Goal: Task Accomplishment & Management: Complete application form

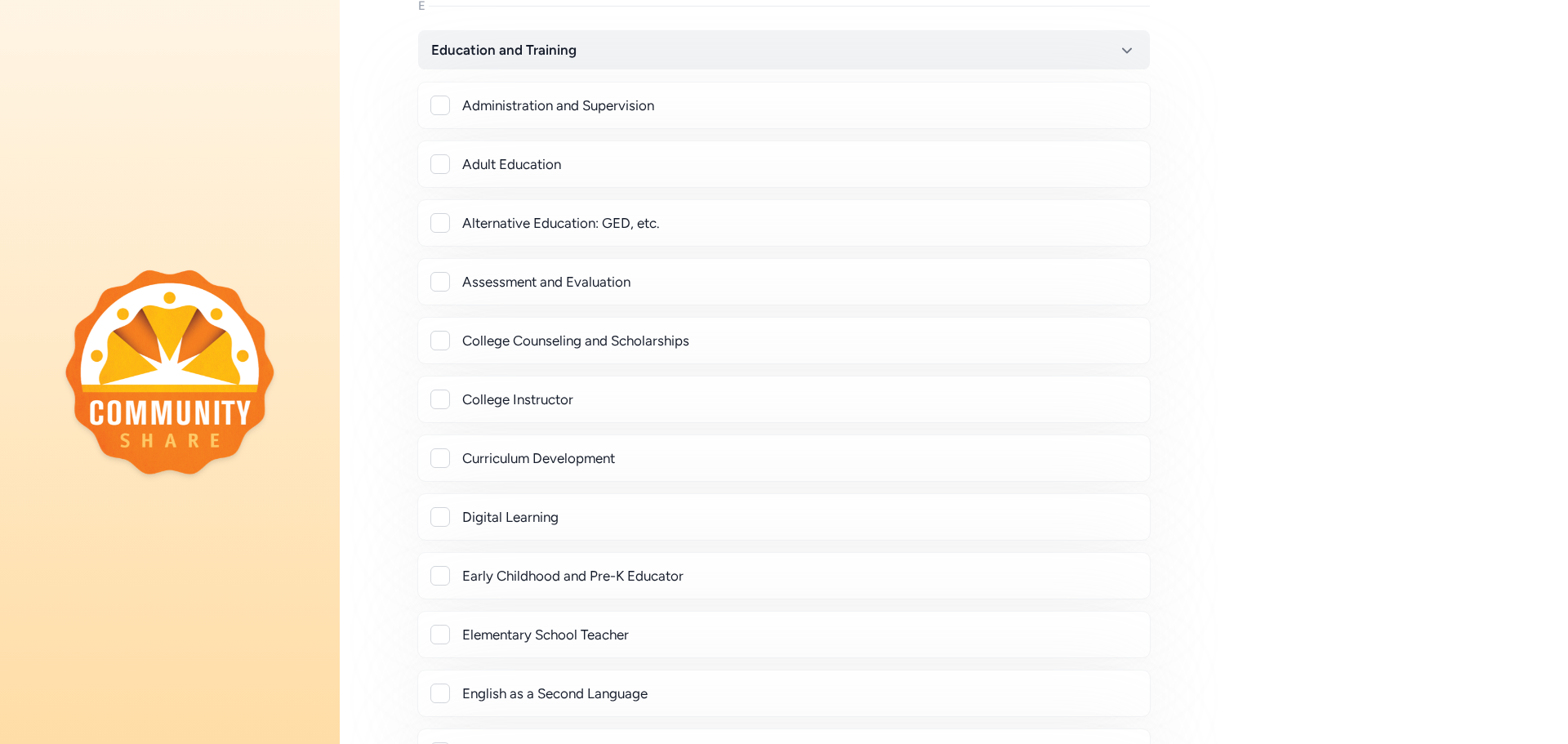
scroll to position [898, 0]
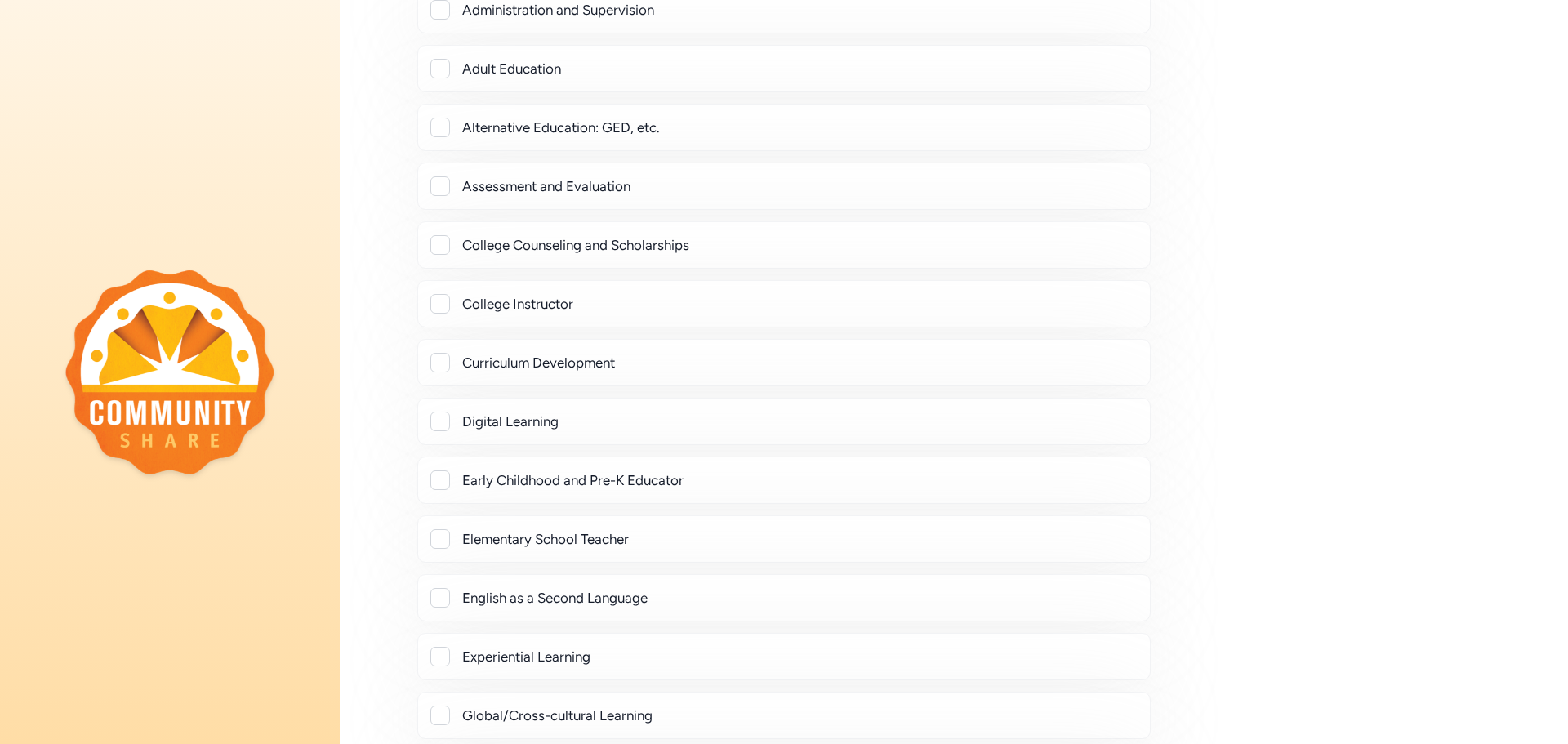
click at [436, 239] on div at bounding box center [440, 245] width 19 height 19
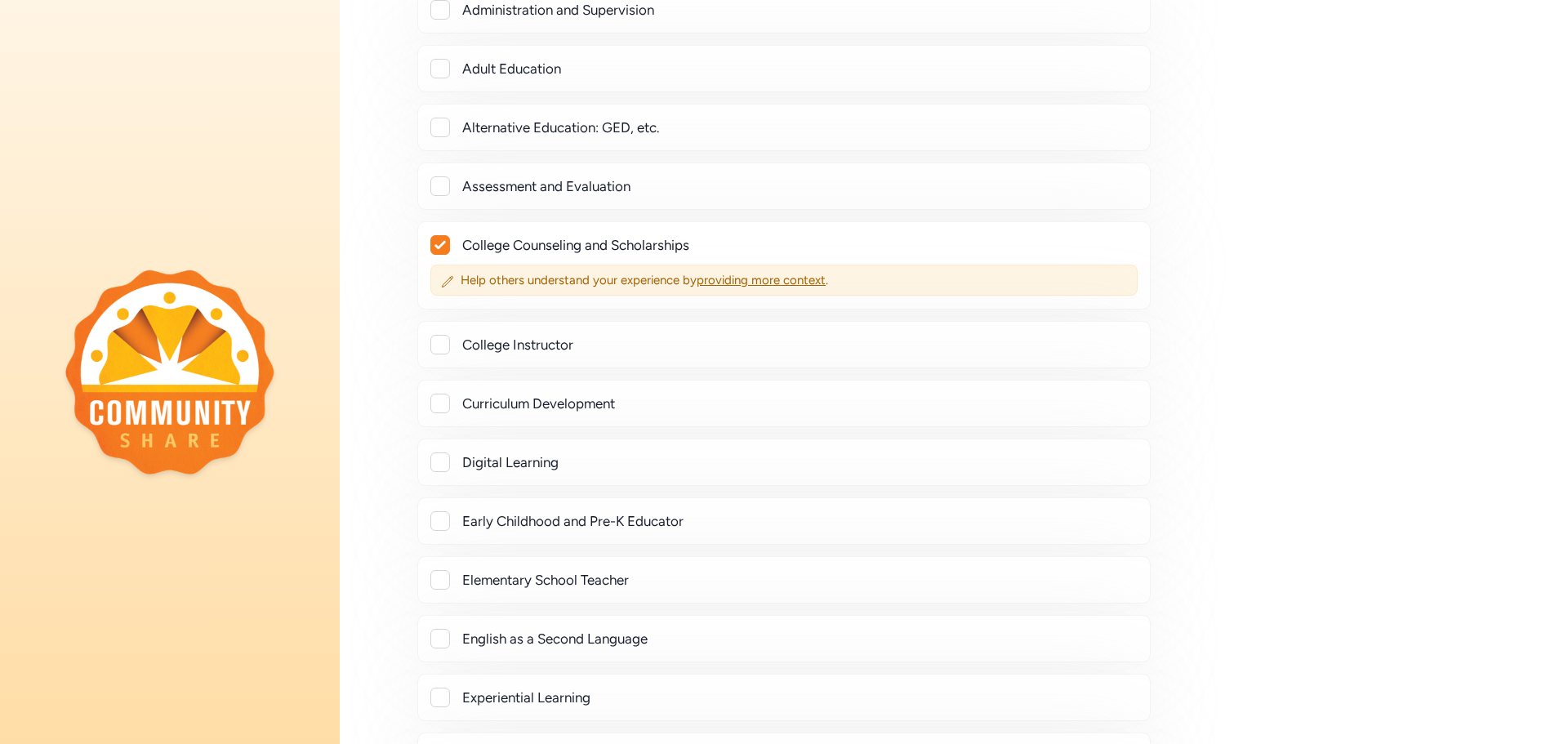
click at [442, 239] on div at bounding box center [440, 245] width 18 height 18
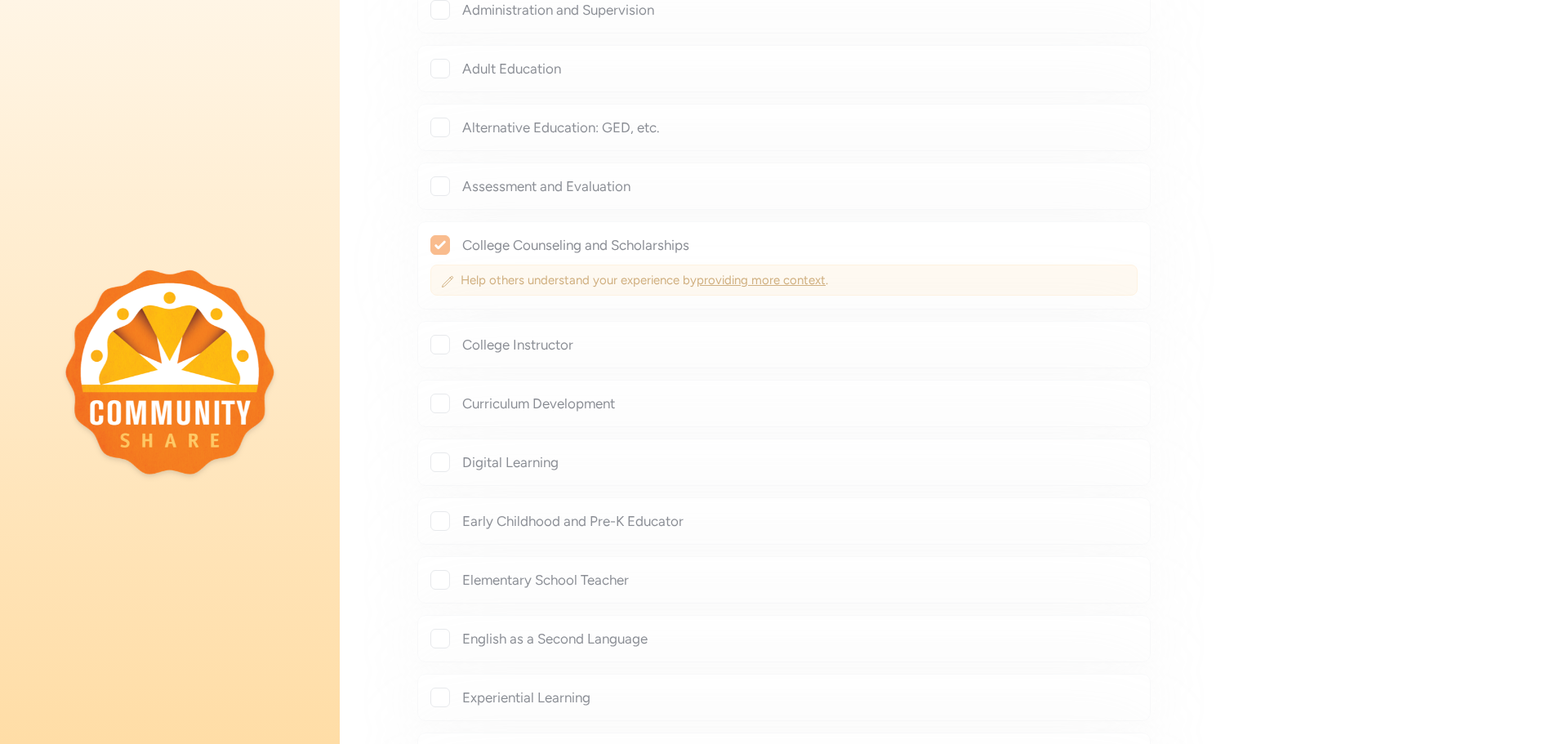
checkbox input "false"
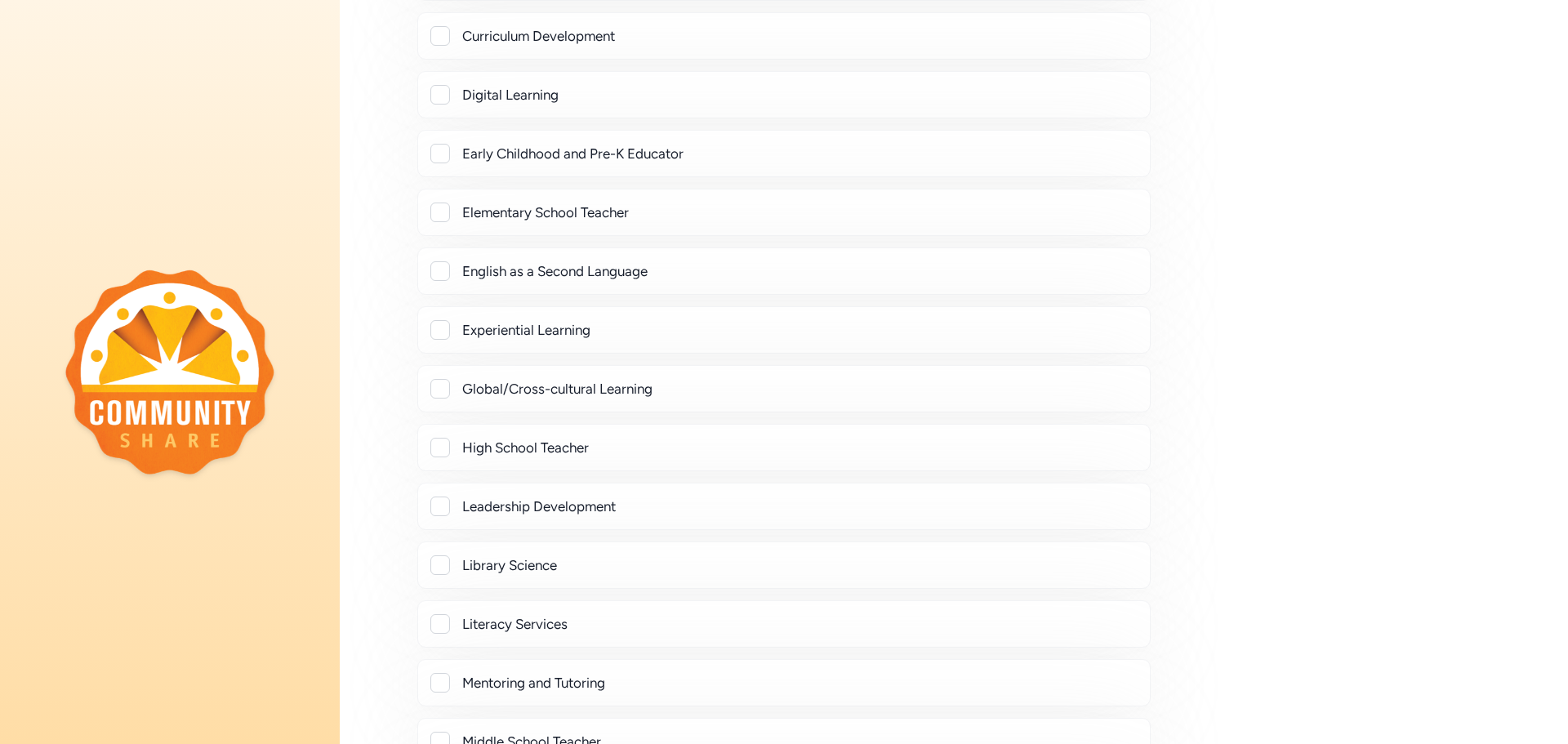
scroll to position [1388, 0]
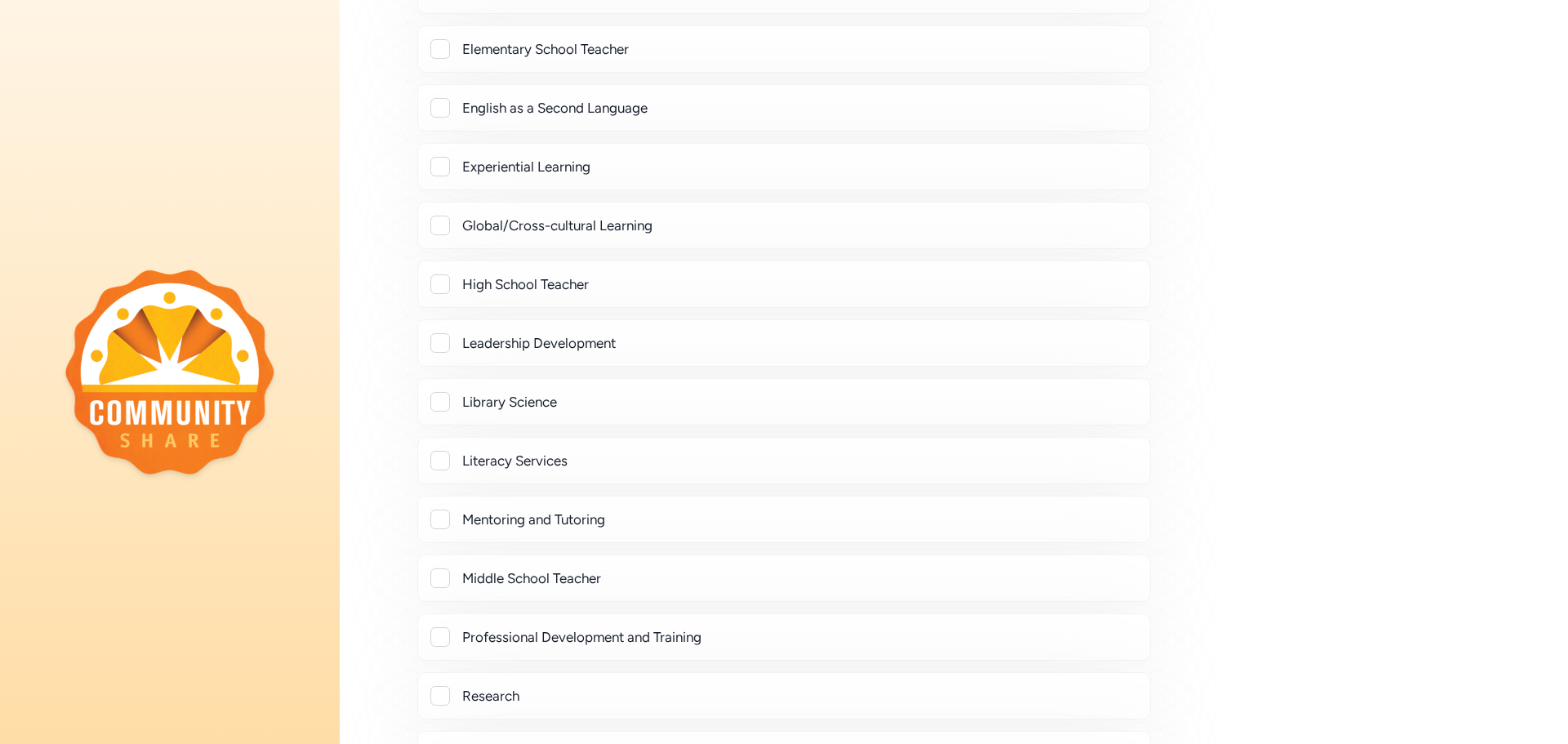
click at [436, 285] on div at bounding box center [440, 284] width 19 height 19
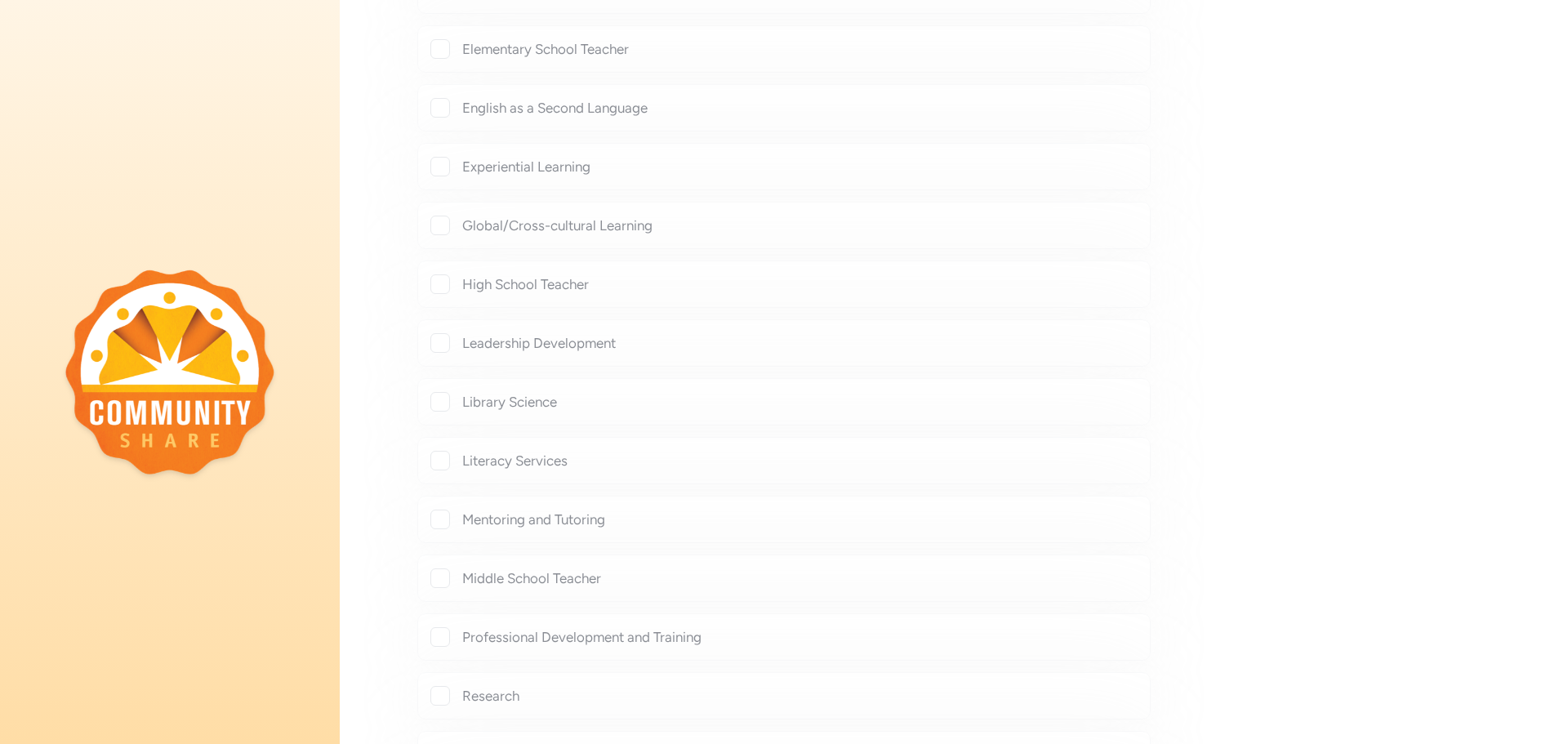
checkbox input "true"
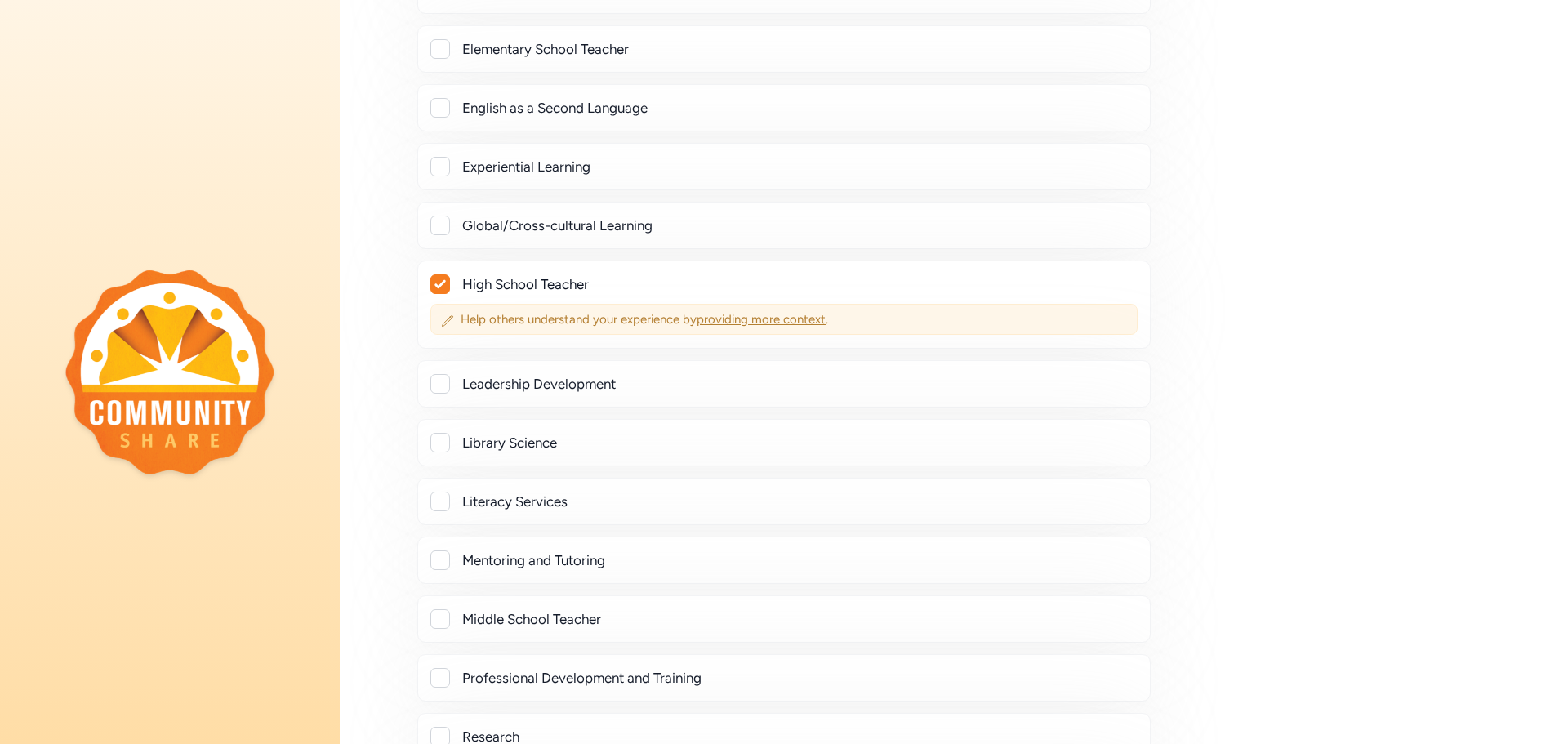
click at [774, 319] on span "providing more context" at bounding box center [761, 319] width 129 height 15
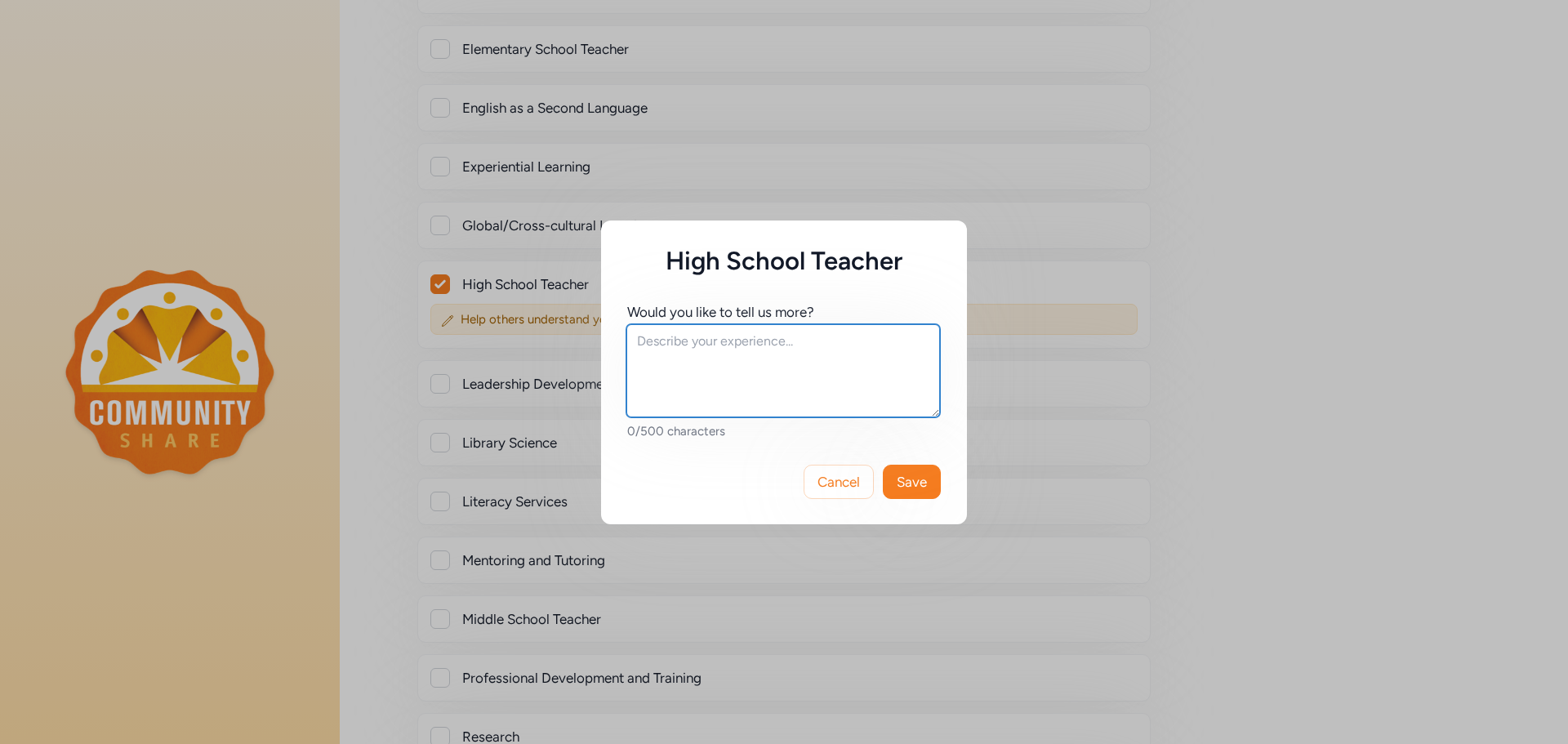
click at [860, 367] on textarea at bounding box center [783, 370] width 314 height 93
type textarea "I taught high school biology fo 8 years before becoming a school counselor."
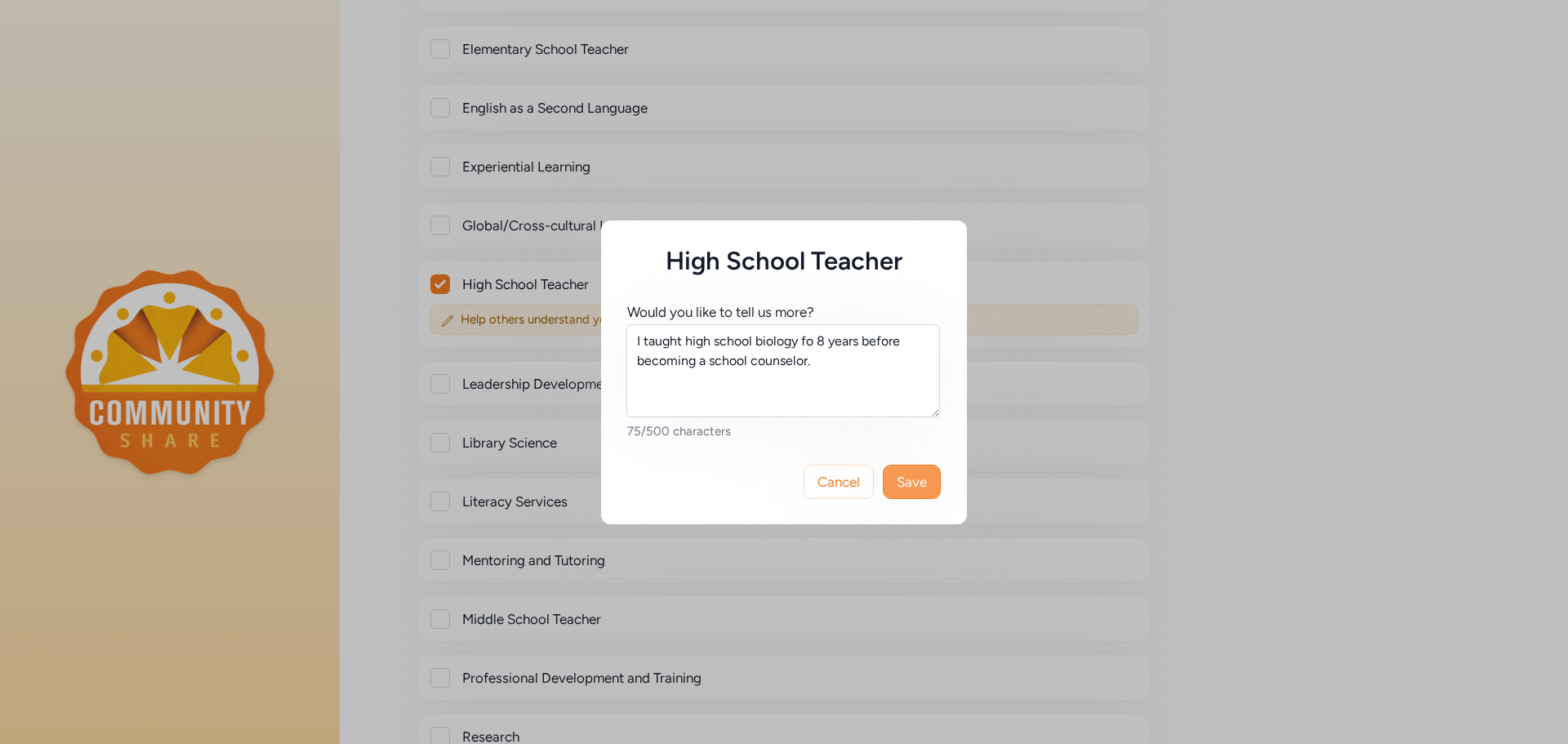
click at [917, 478] on span "Save" at bounding box center [912, 482] width 30 height 19
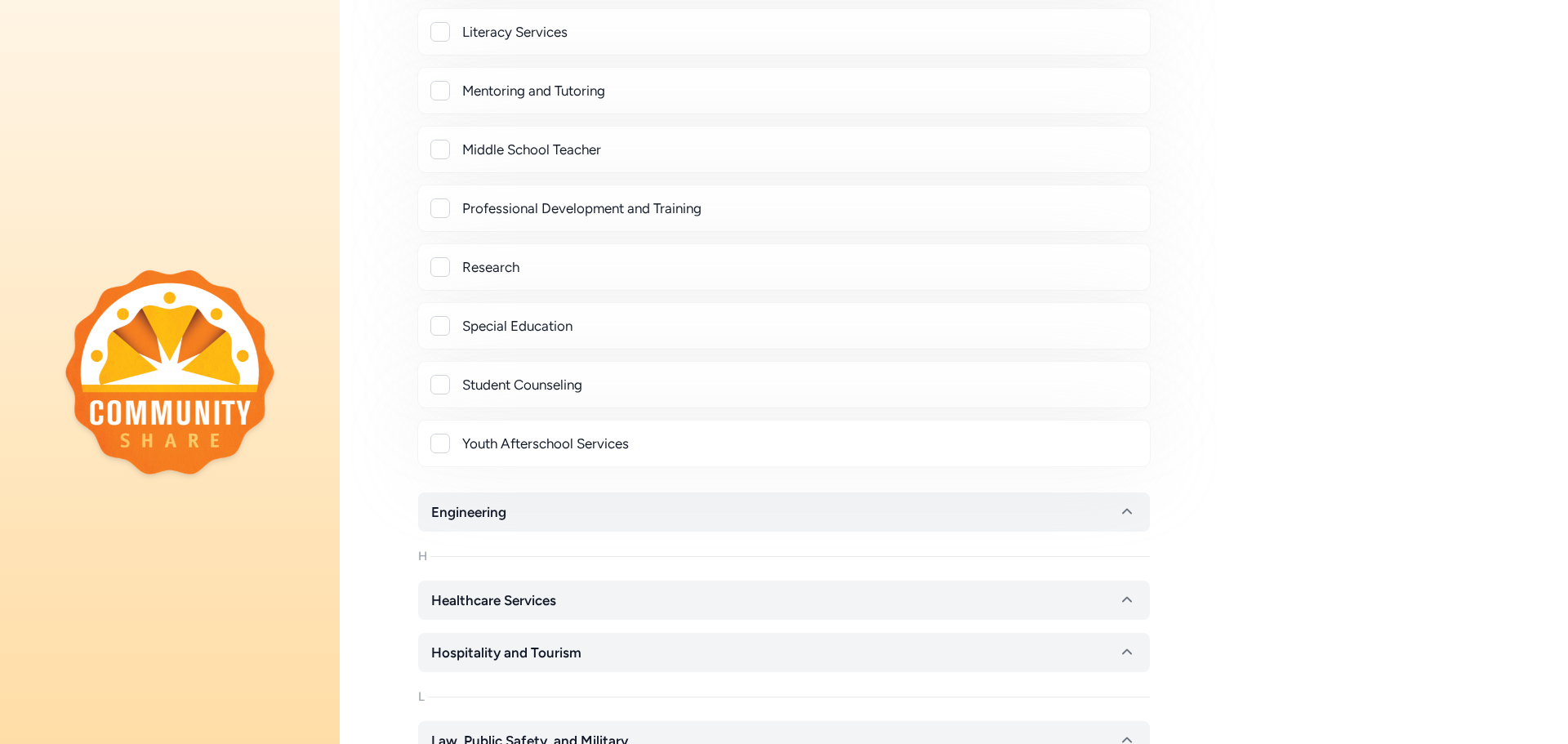
scroll to position [1878, 0]
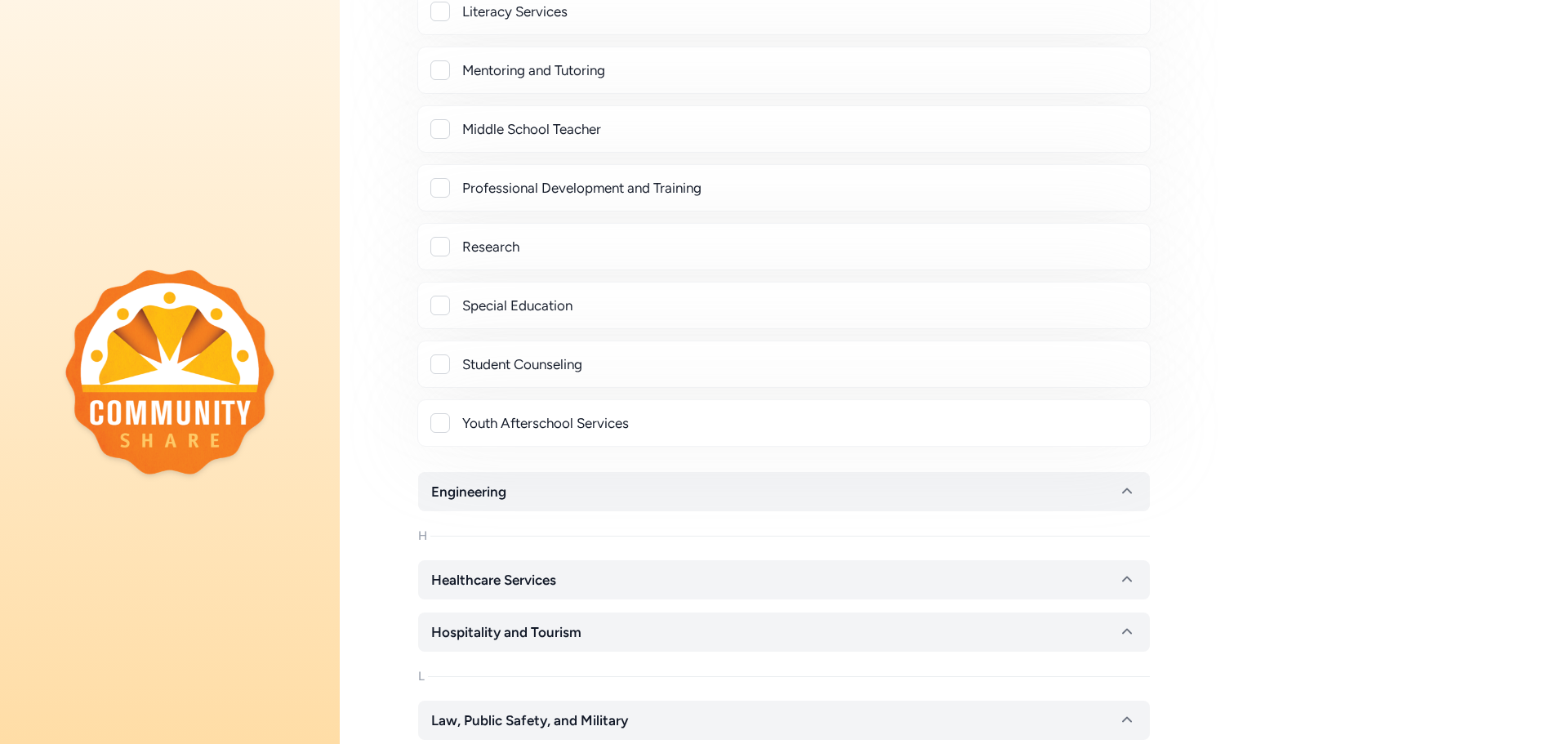
click at [446, 371] on div at bounding box center [440, 364] width 19 height 19
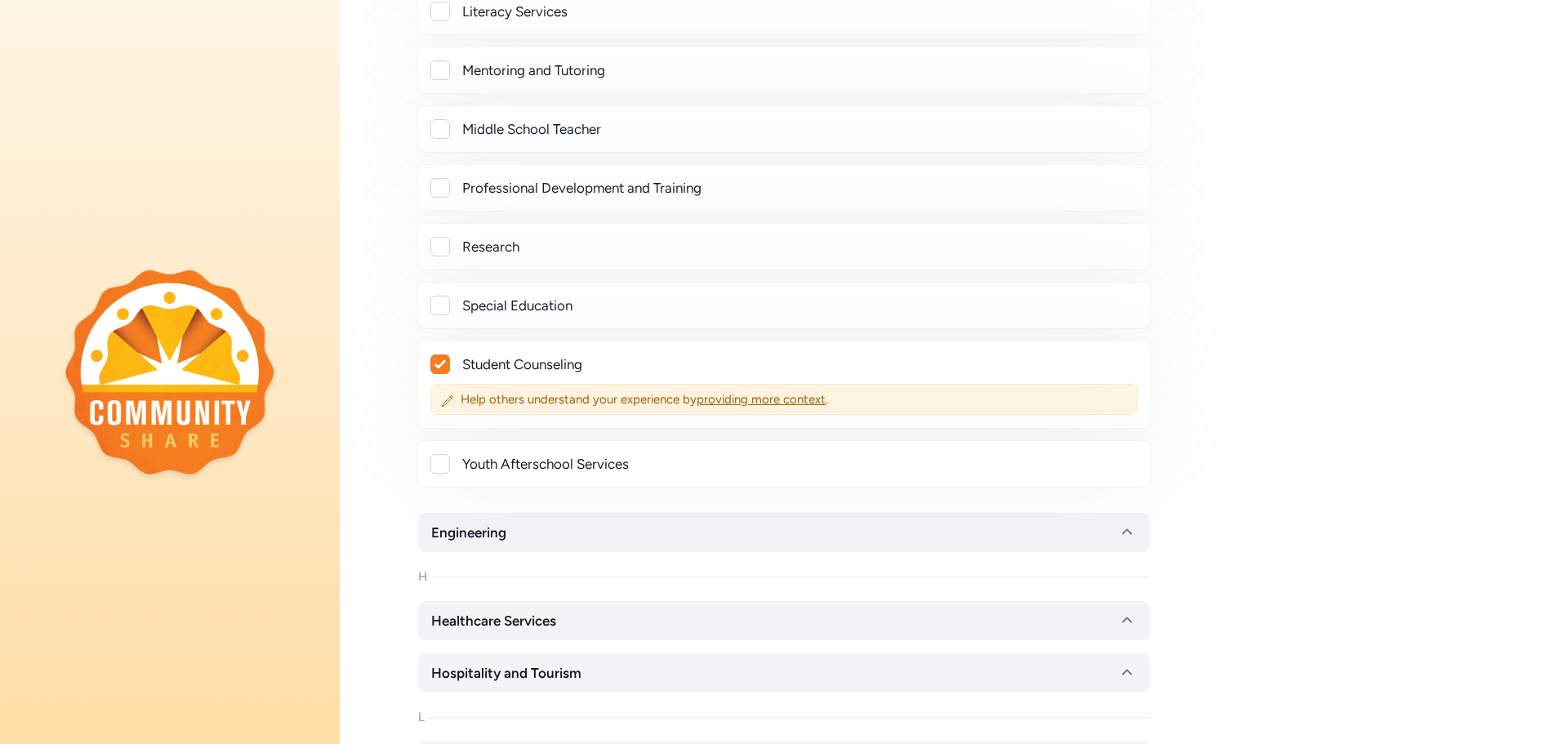
click at [446, 371] on div at bounding box center [440, 364] width 18 height 18
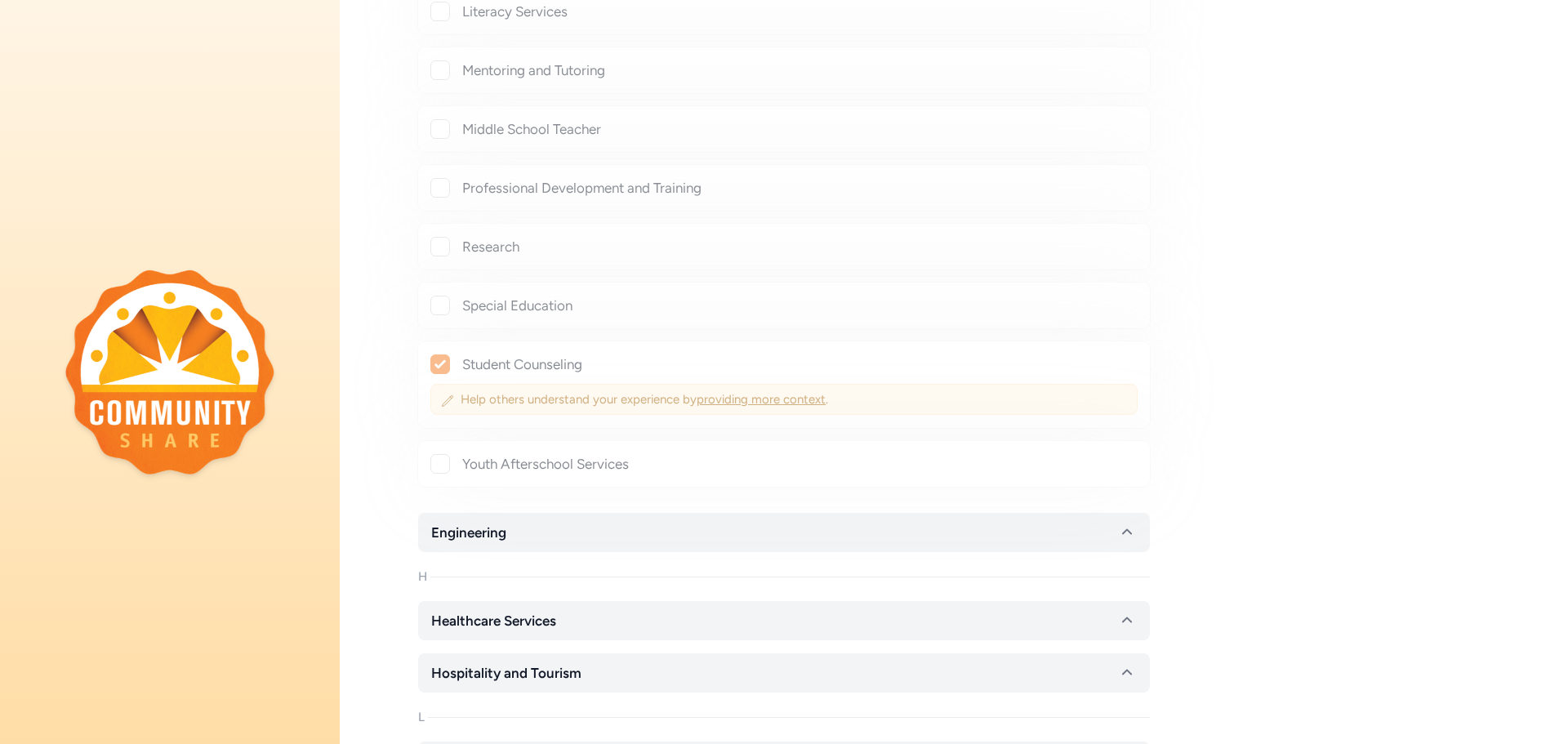
checkbox input "false"
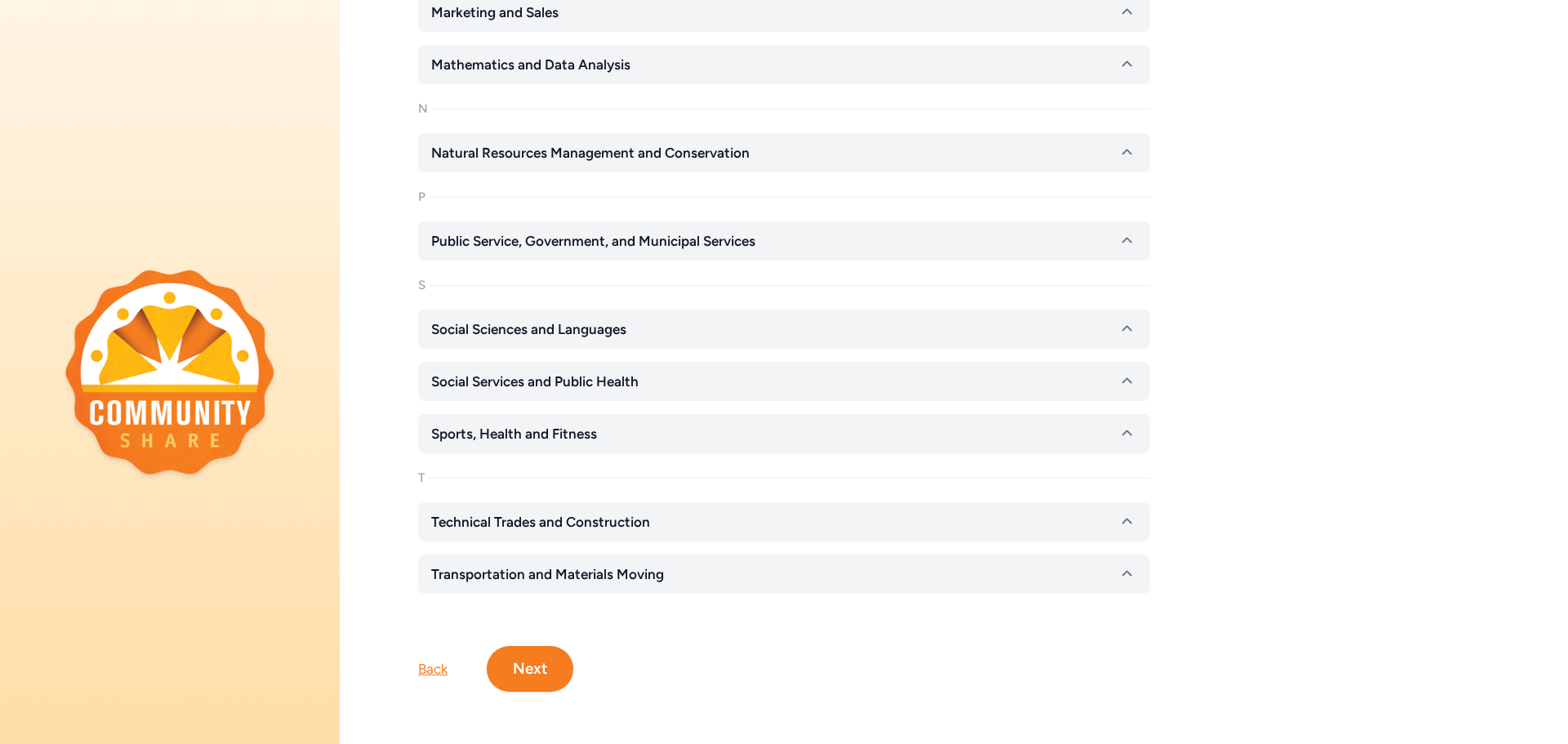
scroll to position [2790, 0]
click at [553, 646] on button "Next" at bounding box center [530, 669] width 87 height 46
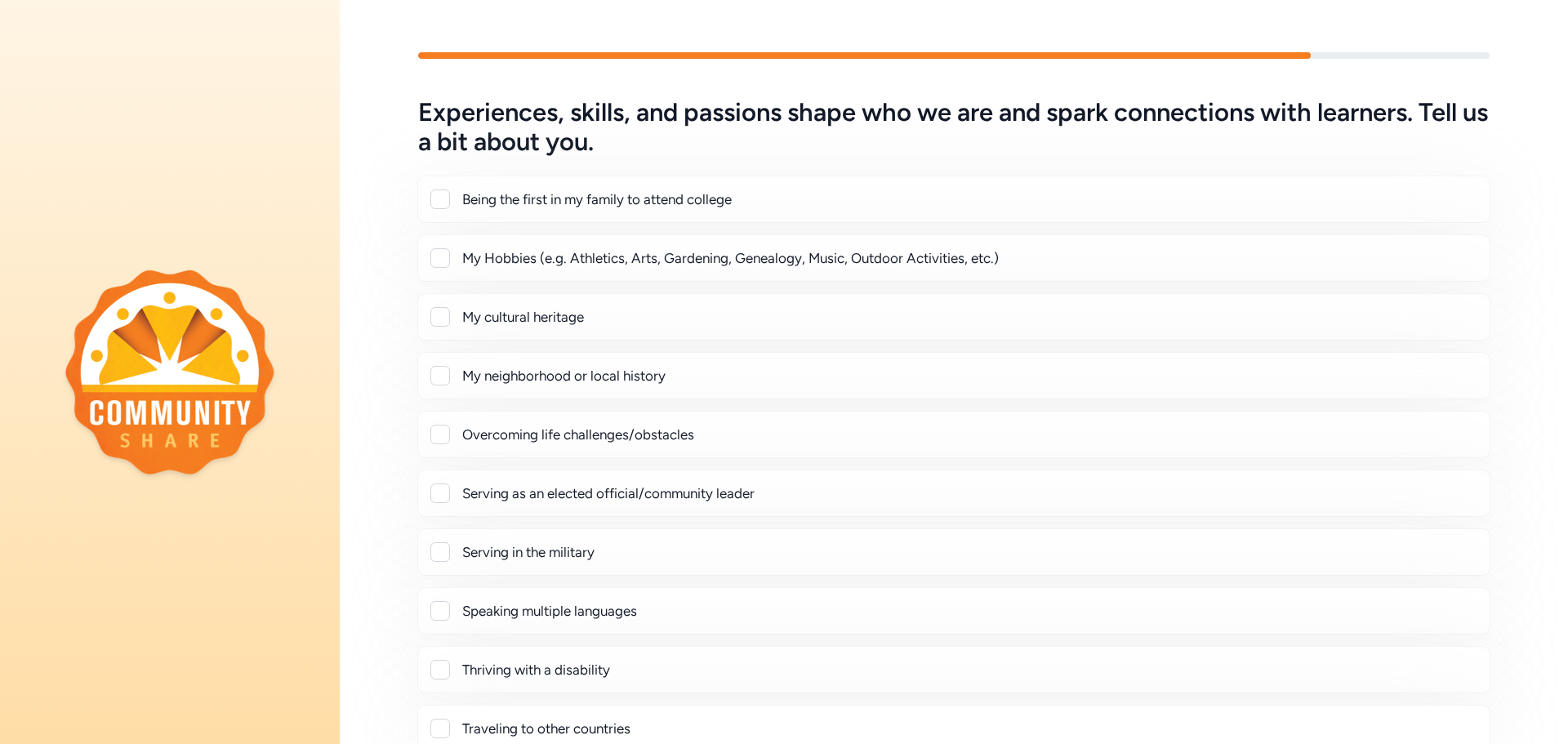
click at [442, 196] on div at bounding box center [440, 199] width 19 height 19
checkbox input "true"
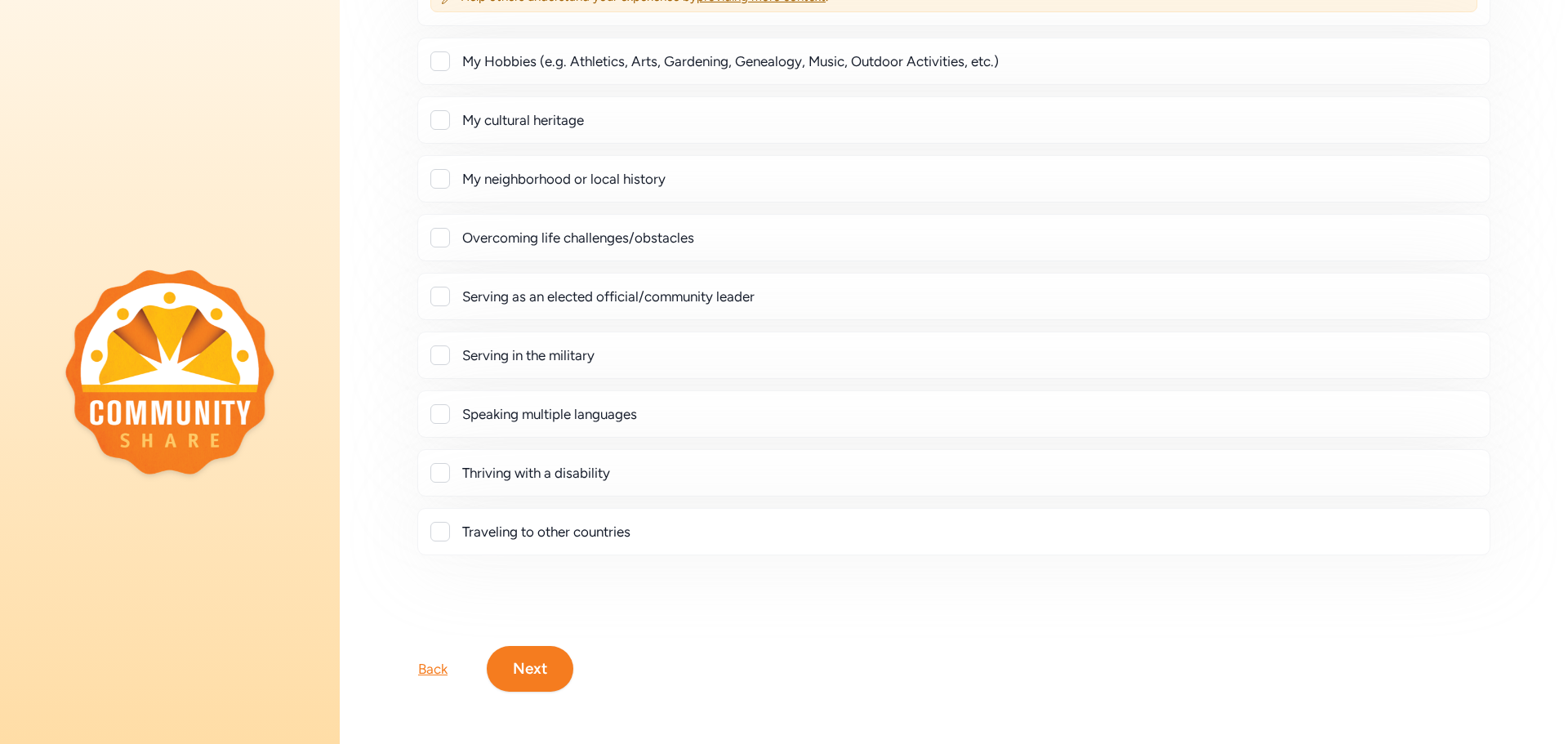
scroll to position [250, 0]
click at [449, 527] on div at bounding box center [440, 531] width 19 height 19
checkbox input "true"
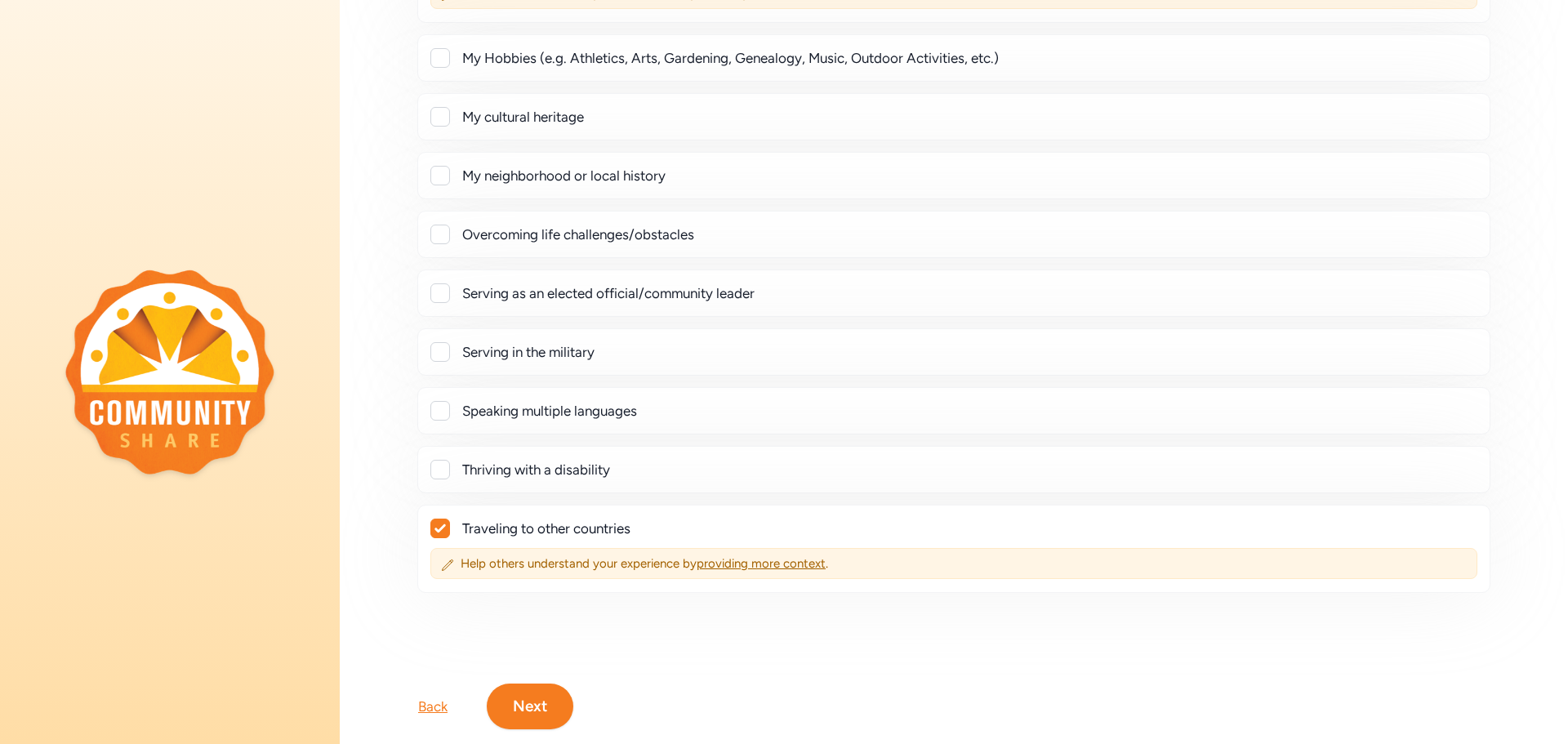
scroll to position [291, 0]
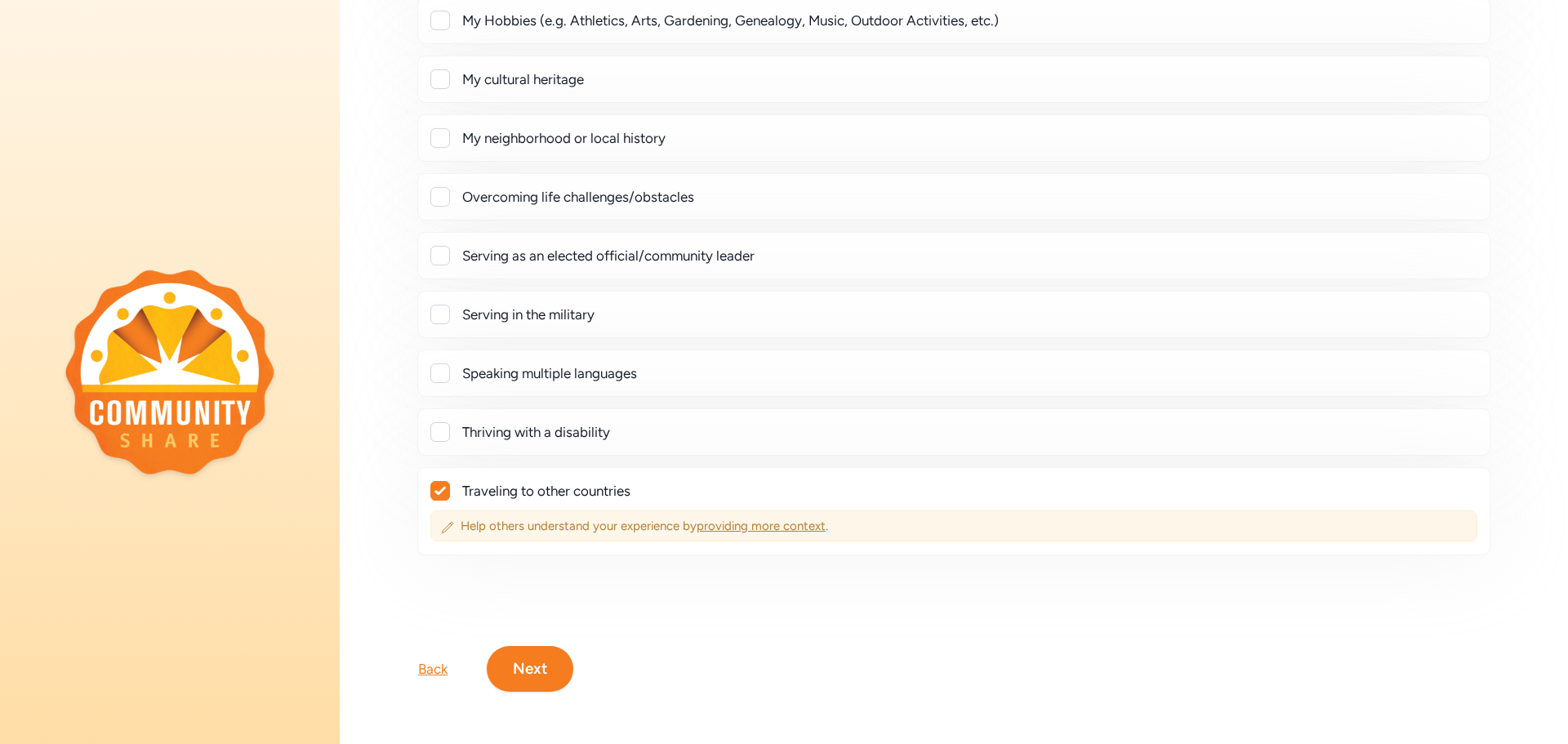
click at [770, 519] on span "providing more context" at bounding box center [761, 526] width 129 height 15
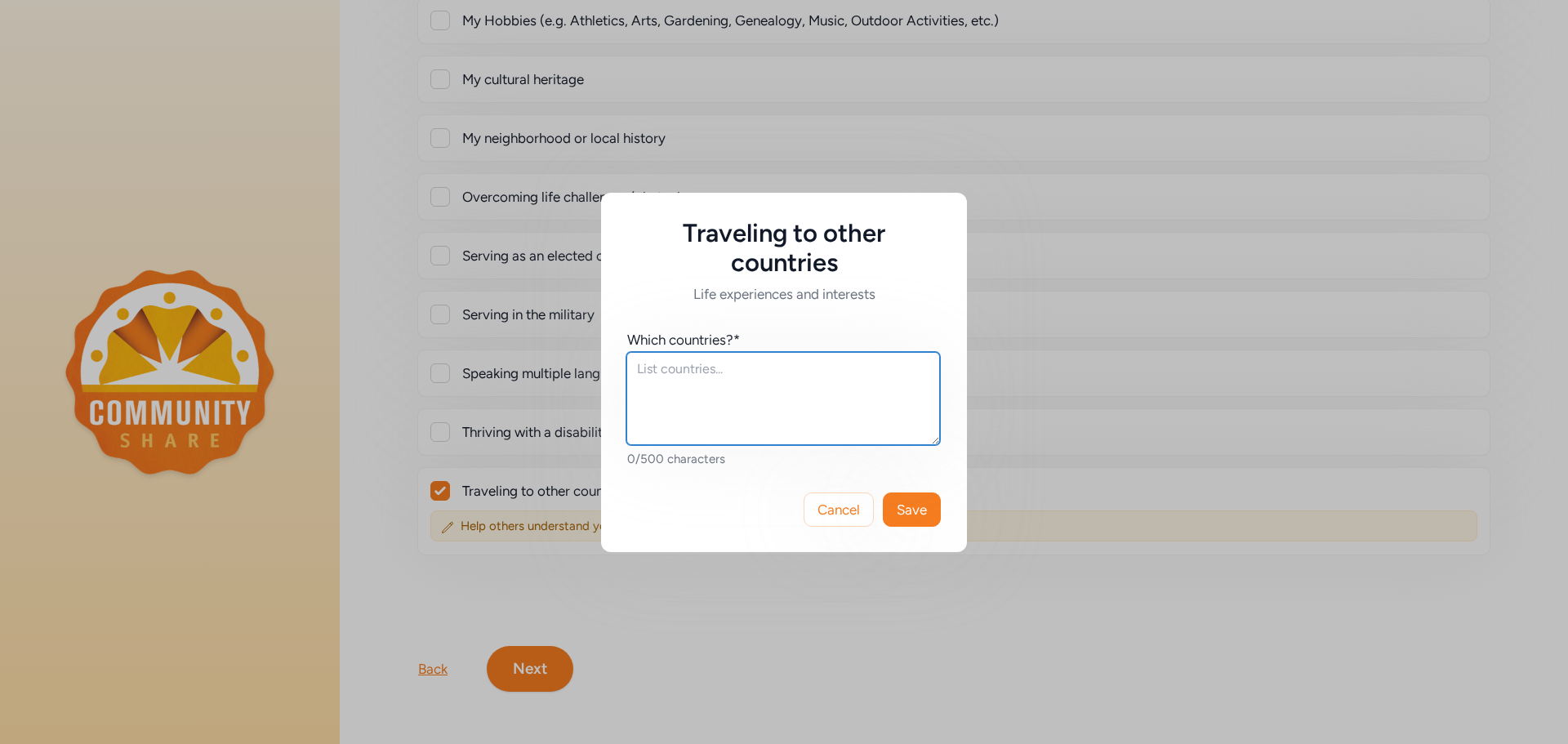
click at [750, 437] on textarea at bounding box center [783, 398] width 314 height 93
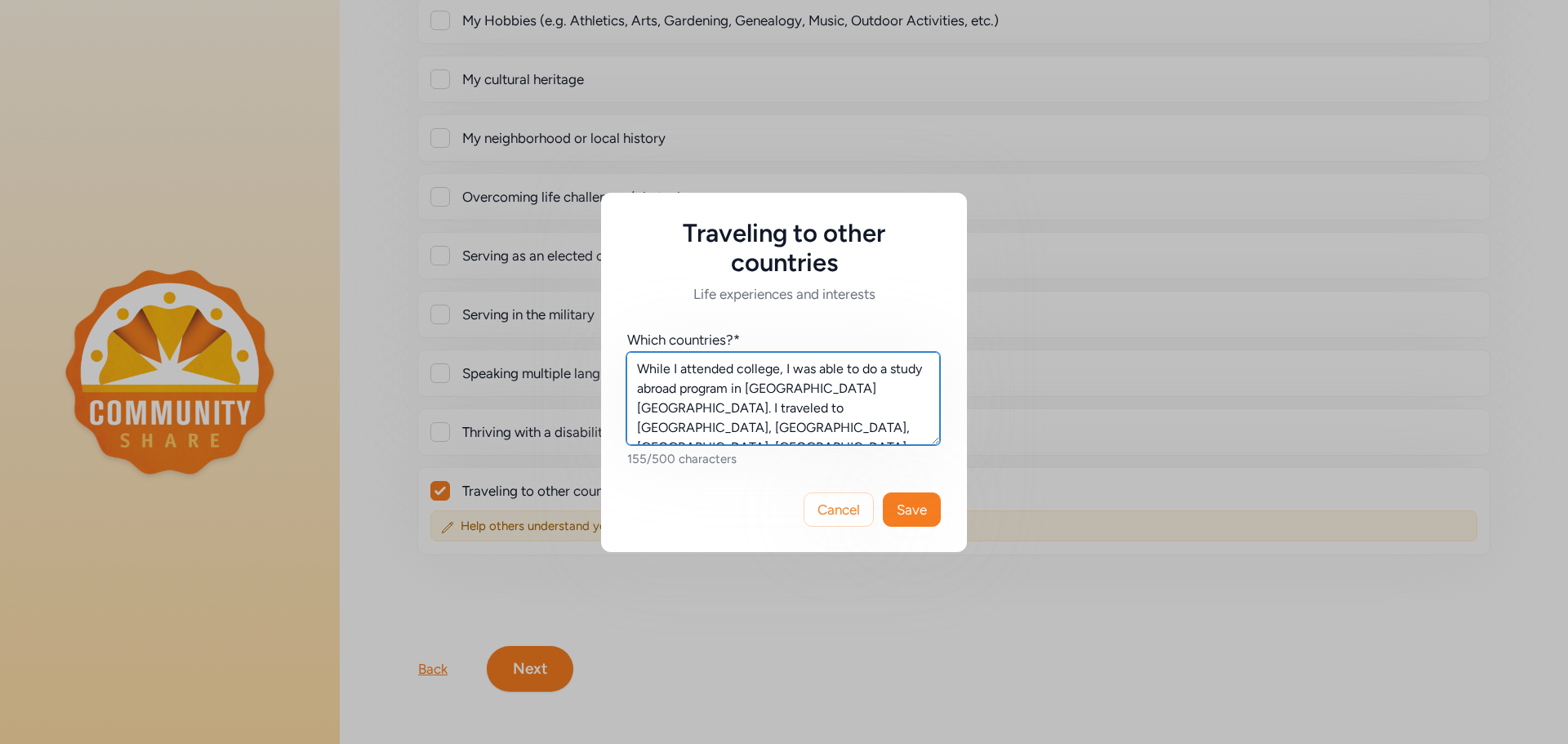
drag, startPoint x: 742, startPoint y: 419, endPoint x: 724, endPoint y: 409, distance: 20.6
type textarea "While I attended college, I was able to do a study abroad program in [GEOGRAPHI…"
click at [918, 511] on span "Save" at bounding box center [912, 509] width 30 height 19
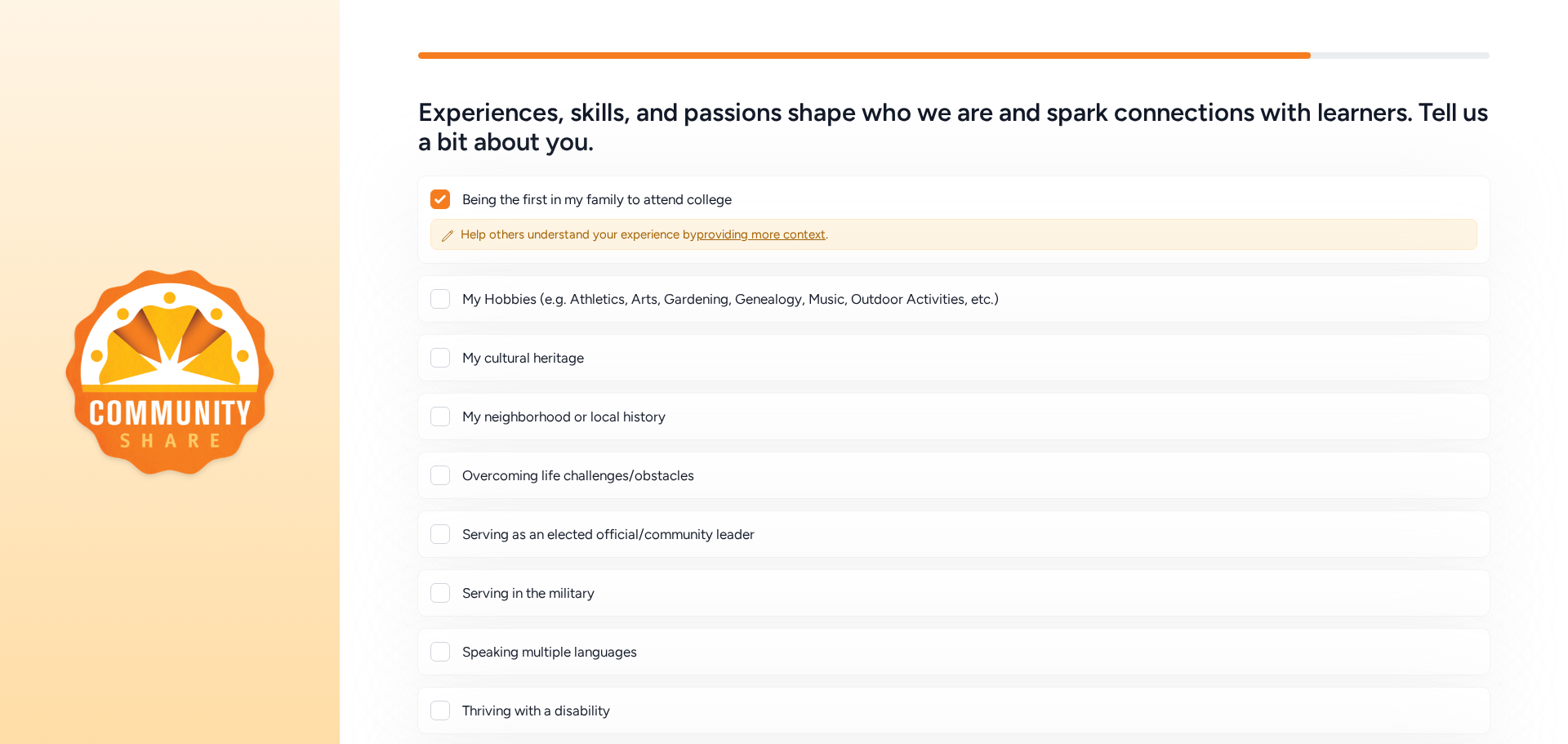
scroll to position [291, 0]
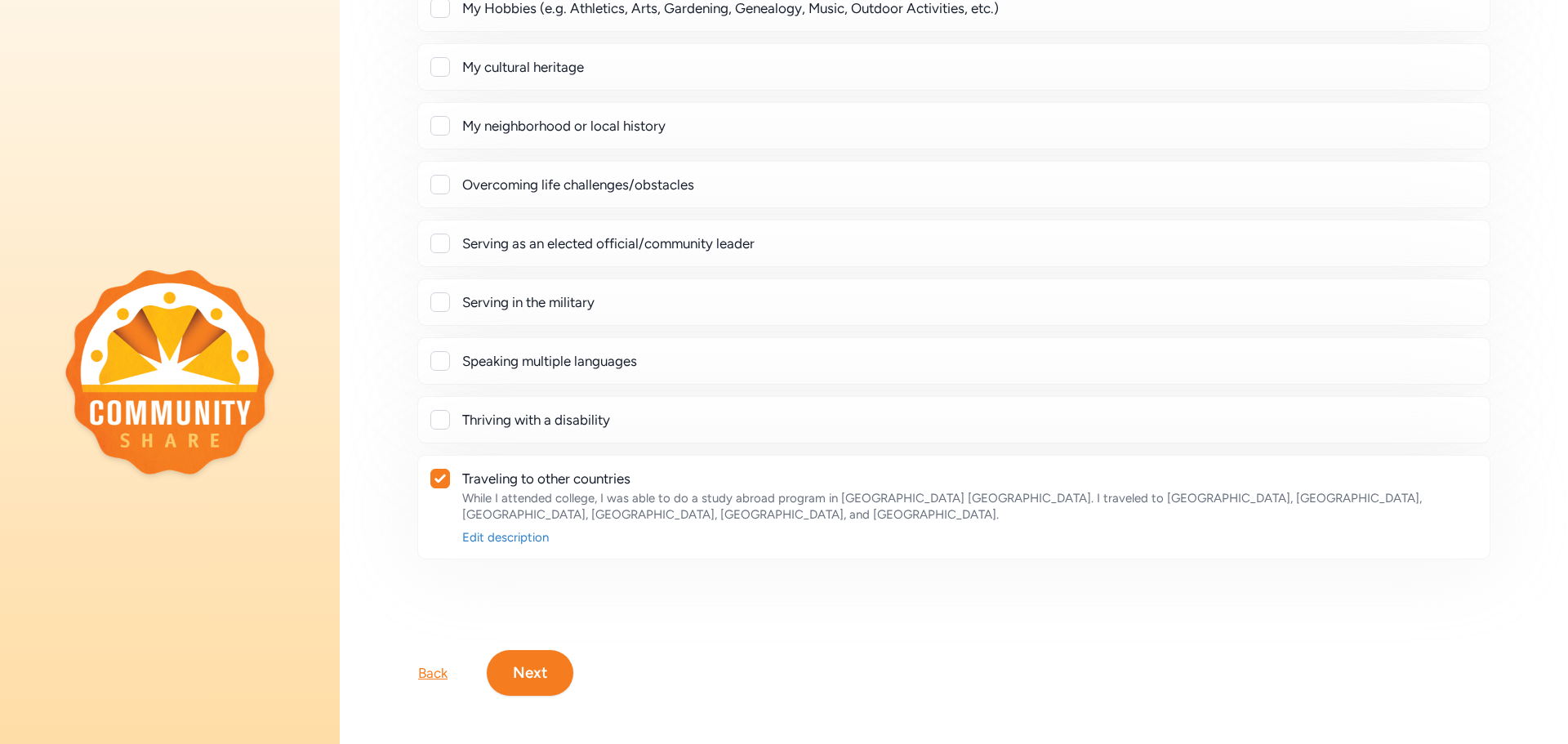
click at [571, 651] on button "Next" at bounding box center [530, 672] width 87 height 46
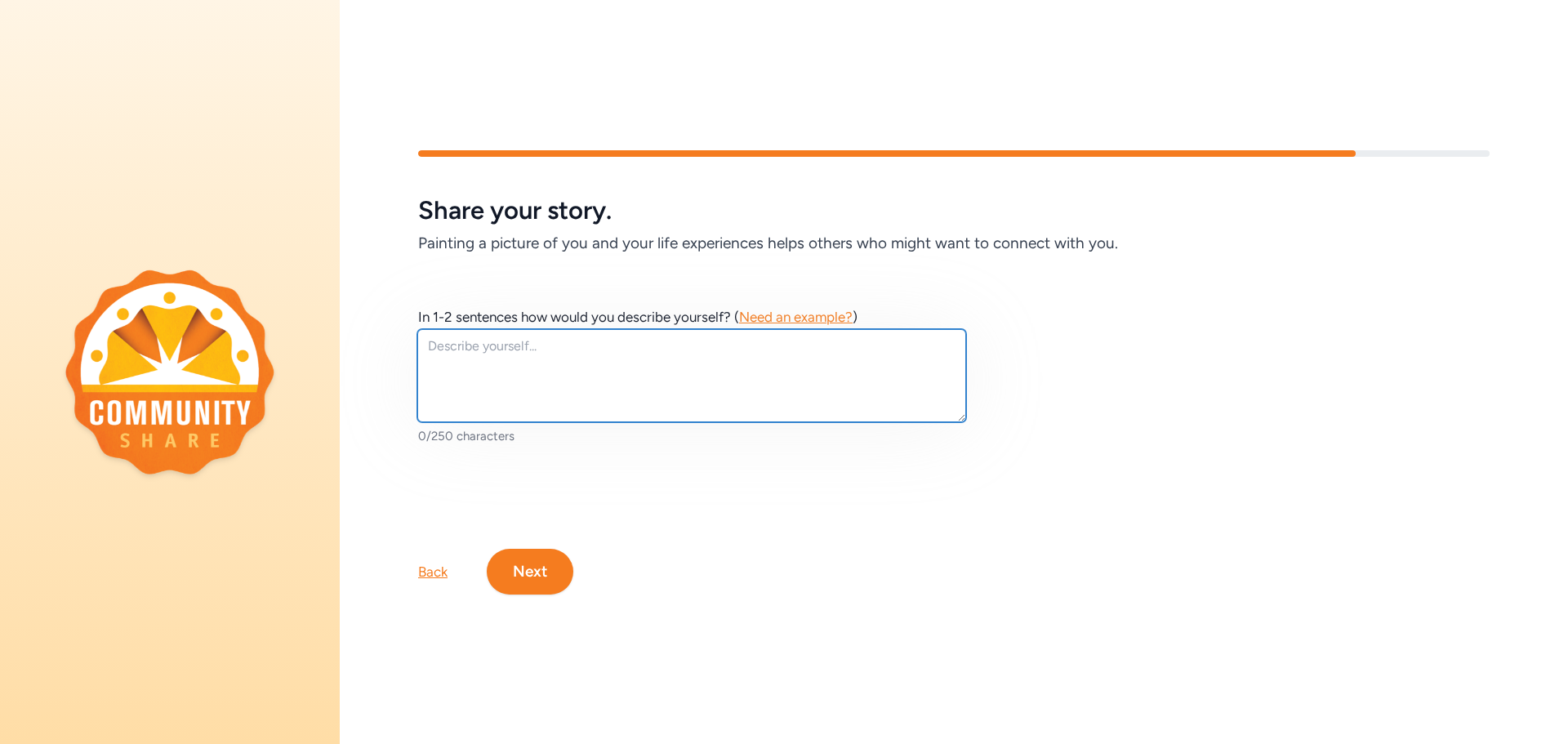
click at [631, 357] on textarea at bounding box center [691, 375] width 549 height 93
paste textarea "I’m passionate about helping students discover their strengths, explore opportu…"
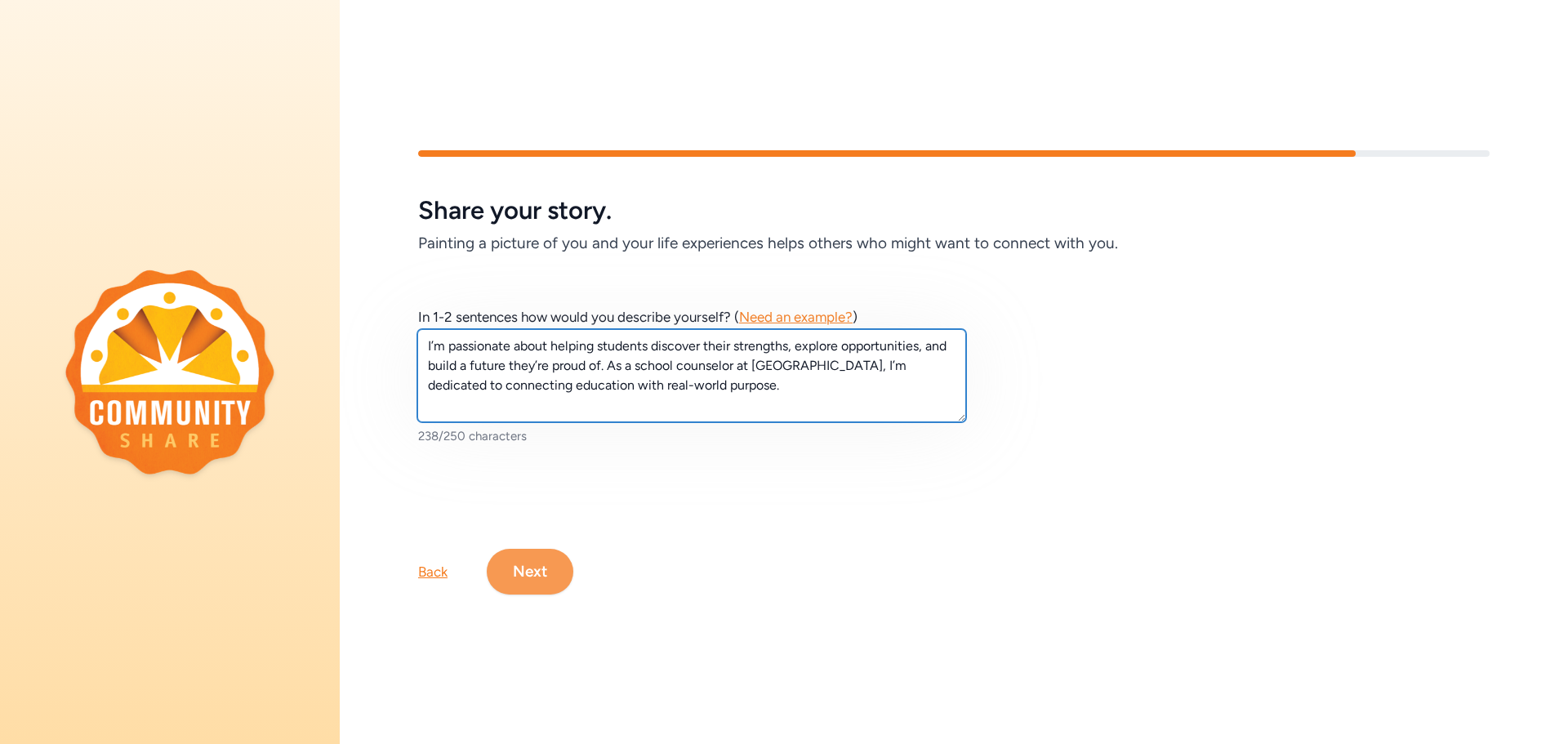
type textarea "I’m passionate about helping students discover their strengths, explore opportu…"
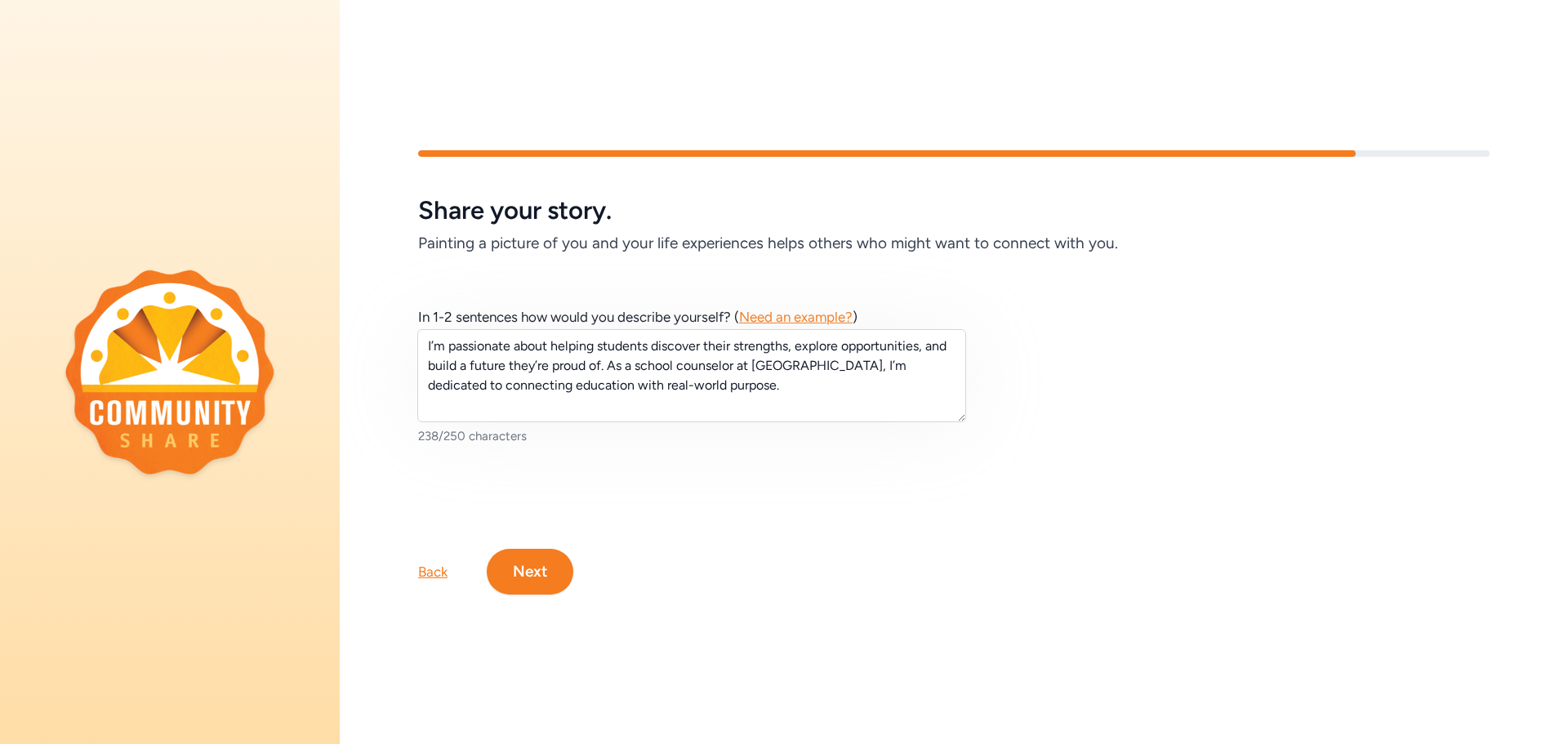
click at [537, 567] on button "Next" at bounding box center [530, 572] width 87 height 46
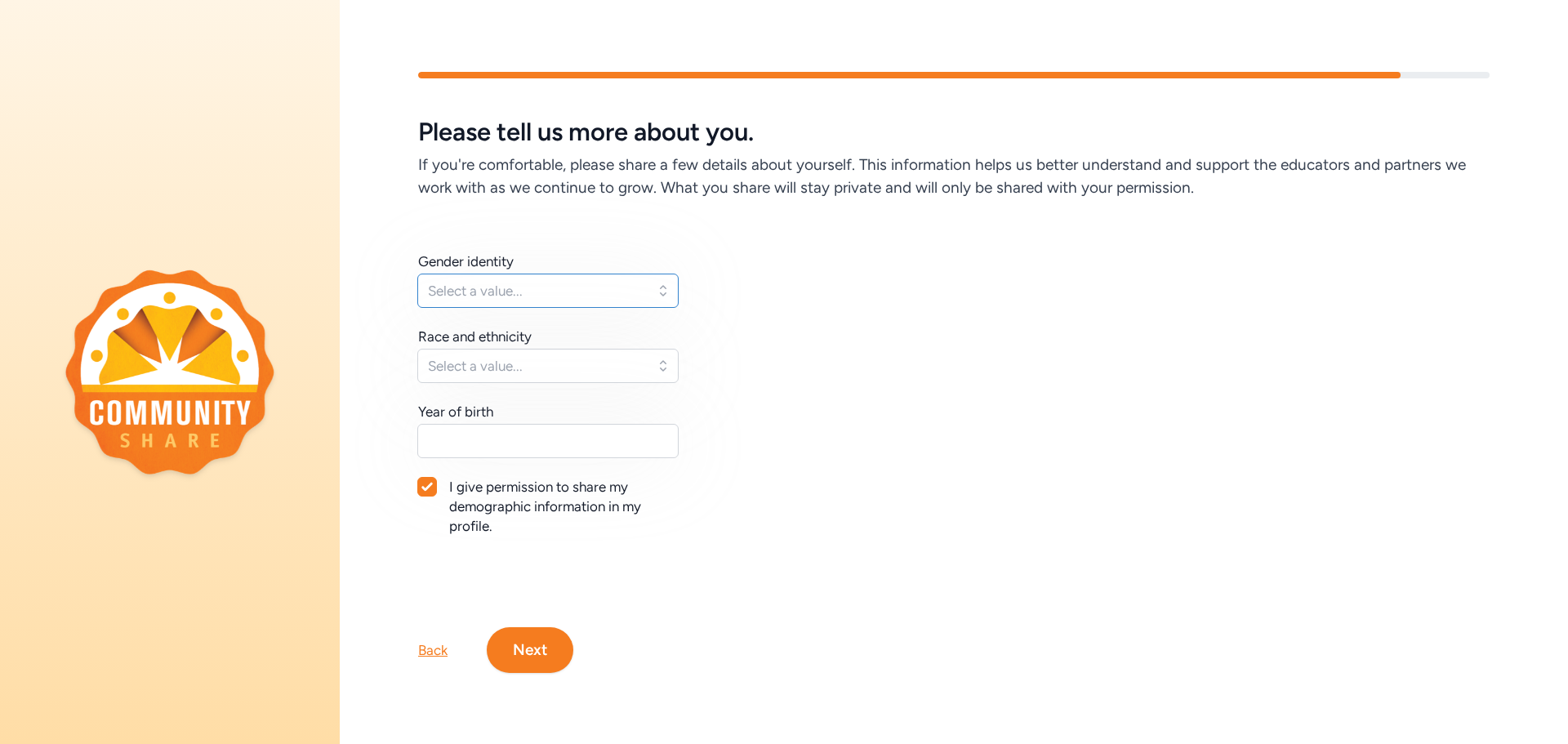
click at [521, 291] on span "Select a value..." at bounding box center [537, 291] width 217 height 19
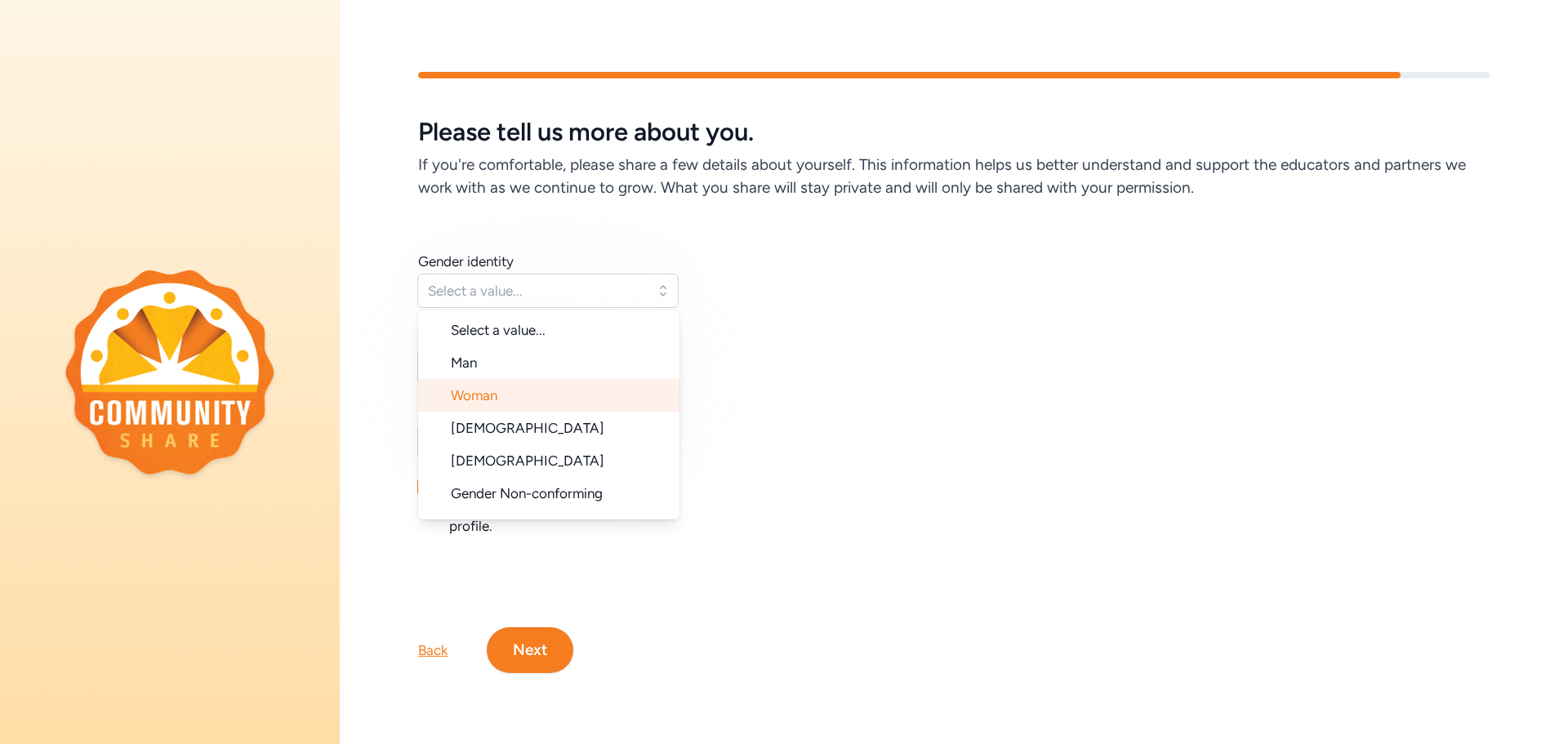
click at [536, 400] on li "Woman" at bounding box center [549, 395] width 262 height 33
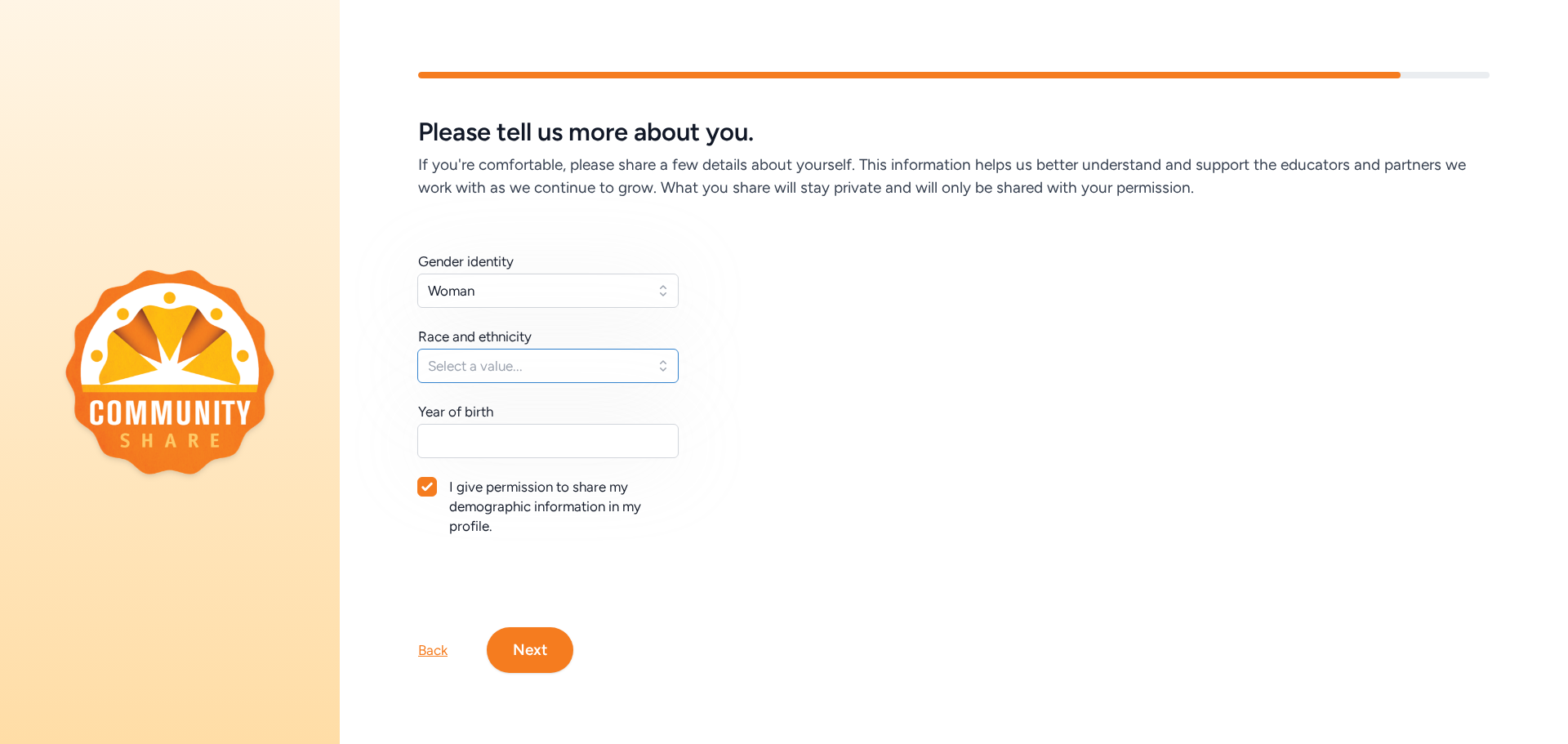
click at [525, 361] on span "Select a value..." at bounding box center [537, 366] width 217 height 19
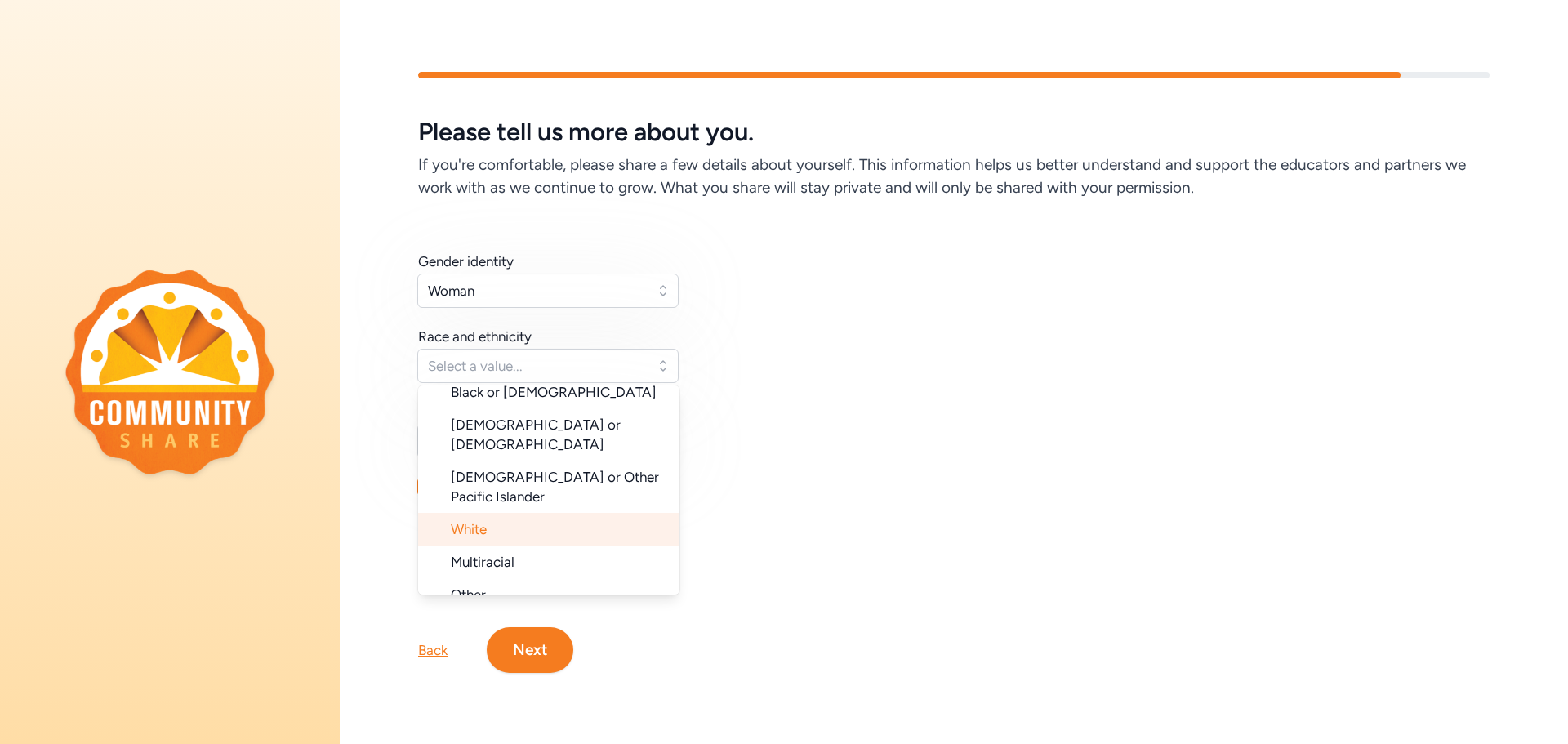
scroll to position [163, 0]
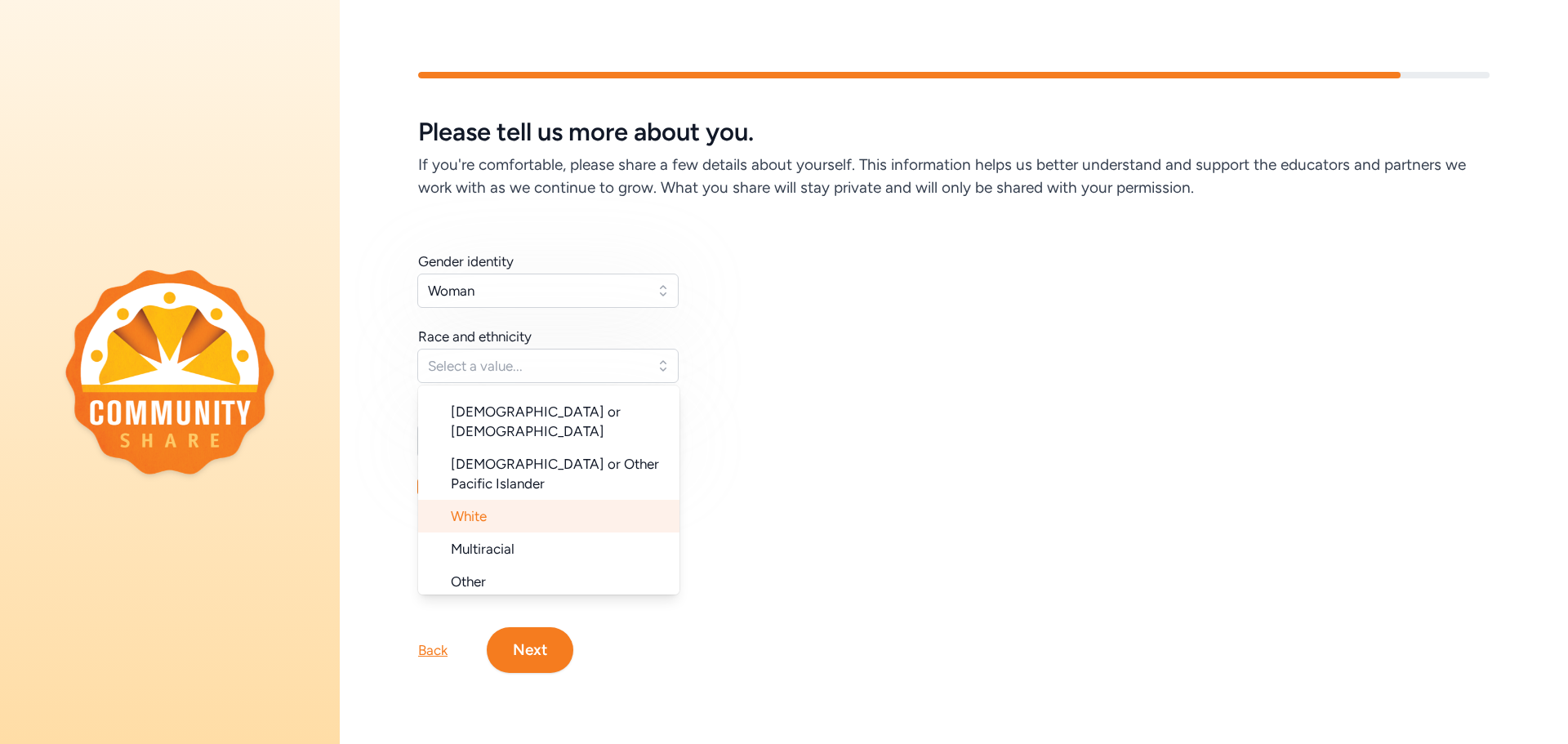
click at [574, 499] on li "White" at bounding box center [549, 515] width 262 height 33
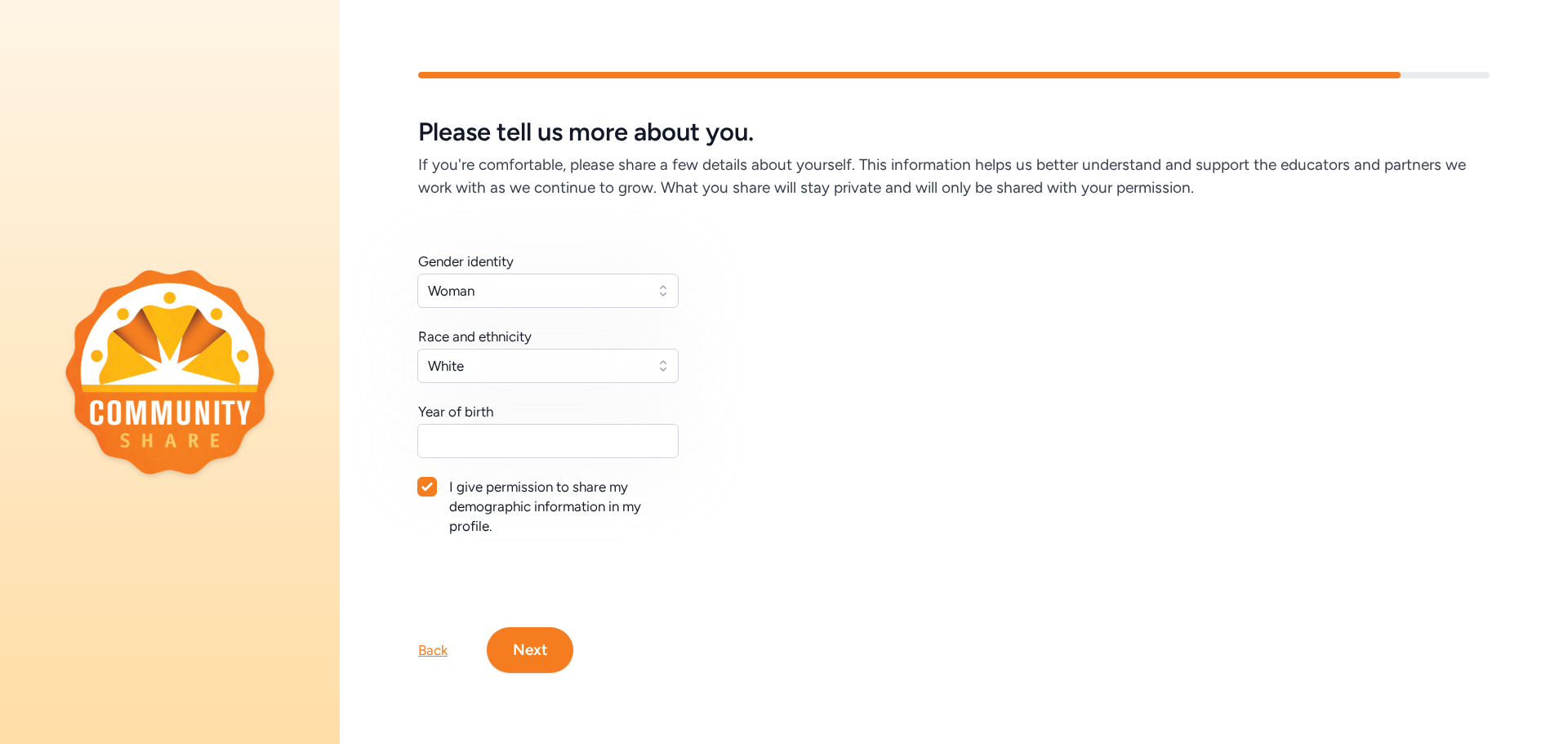
click at [735, 448] on div "Gender identity Woman Race and ethnicity [DEMOGRAPHIC_DATA] Year of birth I giv…" at bounding box center [954, 414] width 1071 height 323
click at [608, 424] on input "text" at bounding box center [548, 441] width 262 height 34
type input "1990"
click at [553, 627] on button "Next" at bounding box center [530, 650] width 87 height 46
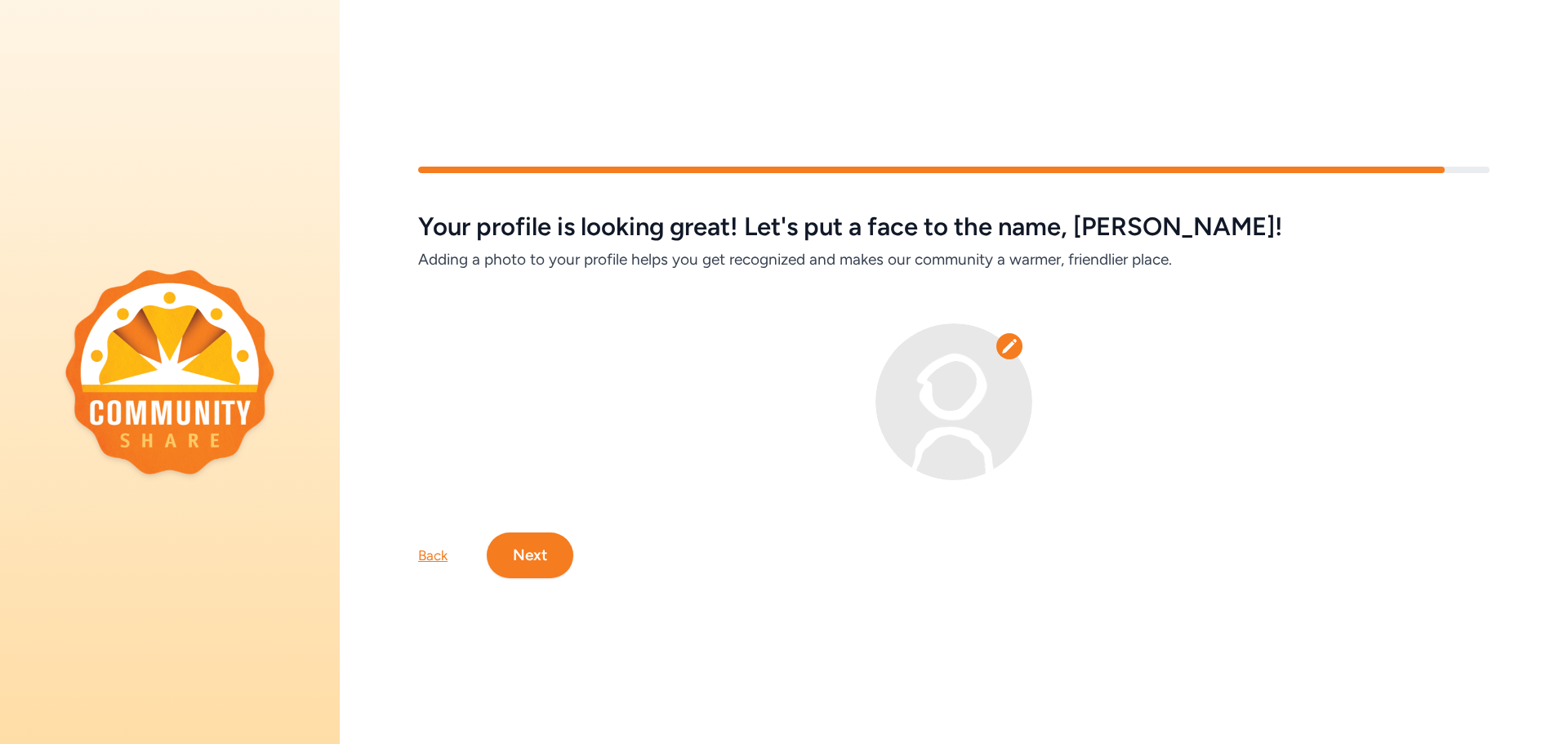
click at [944, 399] on img at bounding box center [953, 401] width 156 height 156
click at [1001, 338] on icon at bounding box center [1009, 346] width 16 height 16
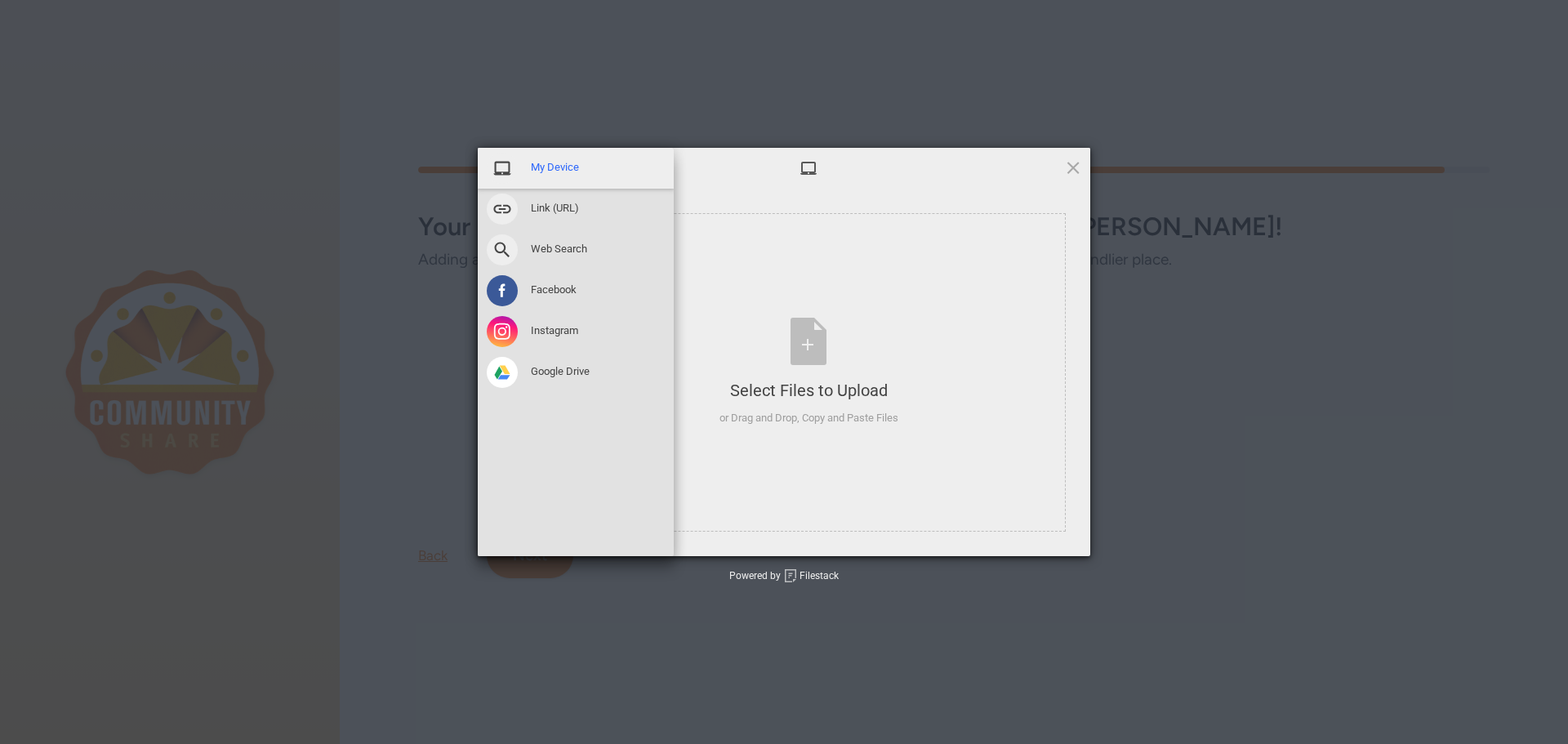
click at [507, 175] on span at bounding box center [502, 168] width 31 height 31
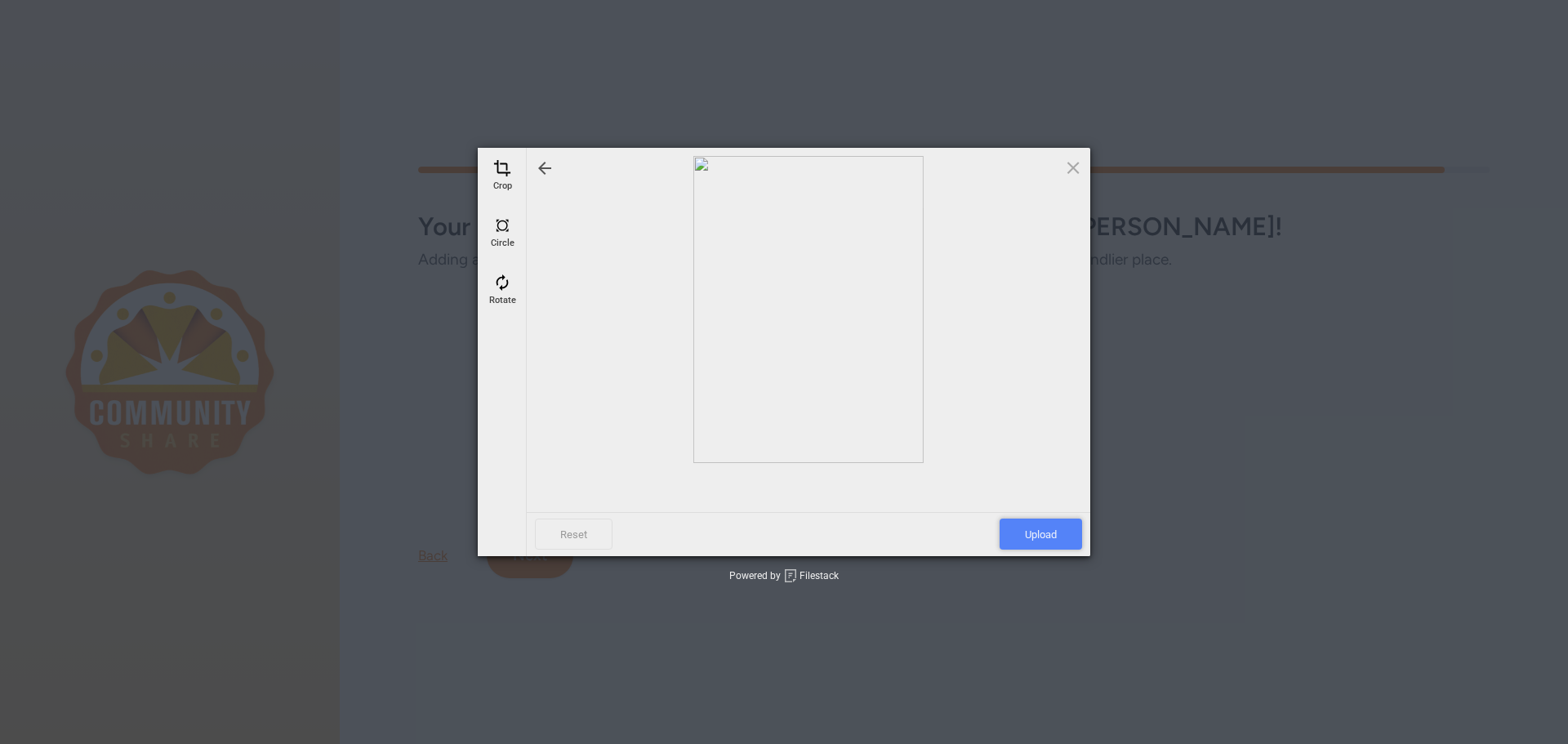
click at [1022, 523] on span "Upload" at bounding box center [1040, 534] width 82 height 31
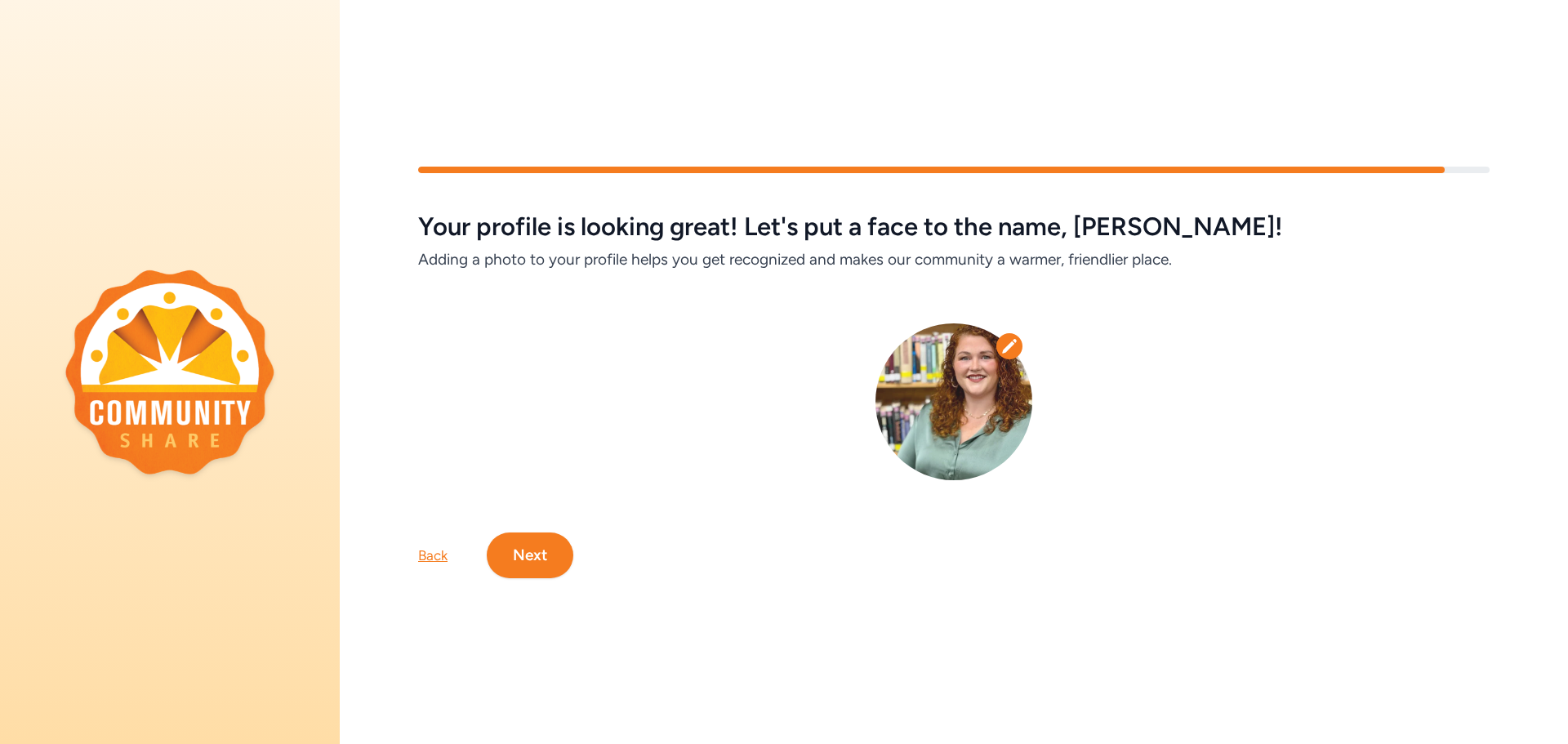
click at [966, 402] on img at bounding box center [953, 401] width 156 height 156
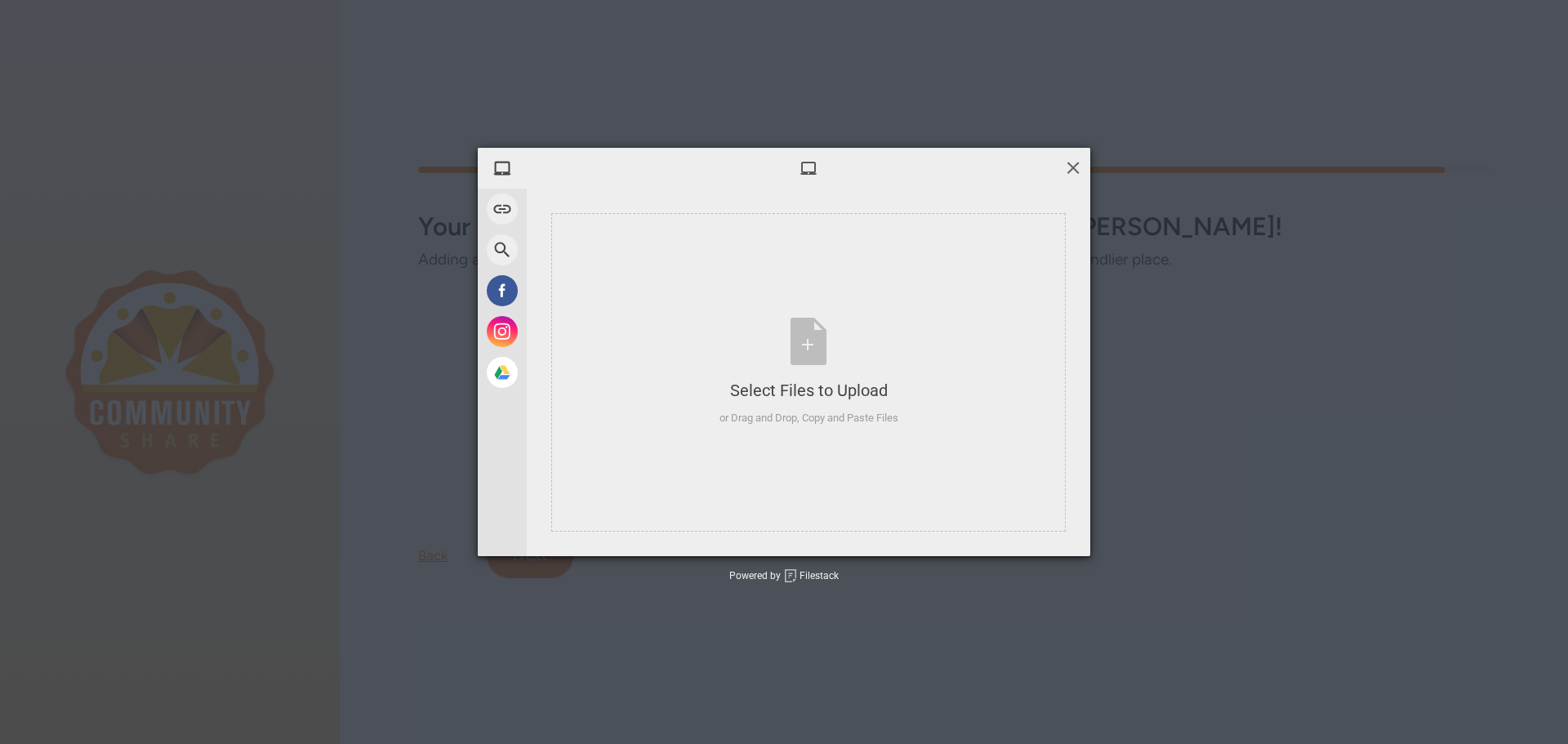
click at [1078, 169] on span at bounding box center [1073, 167] width 18 height 18
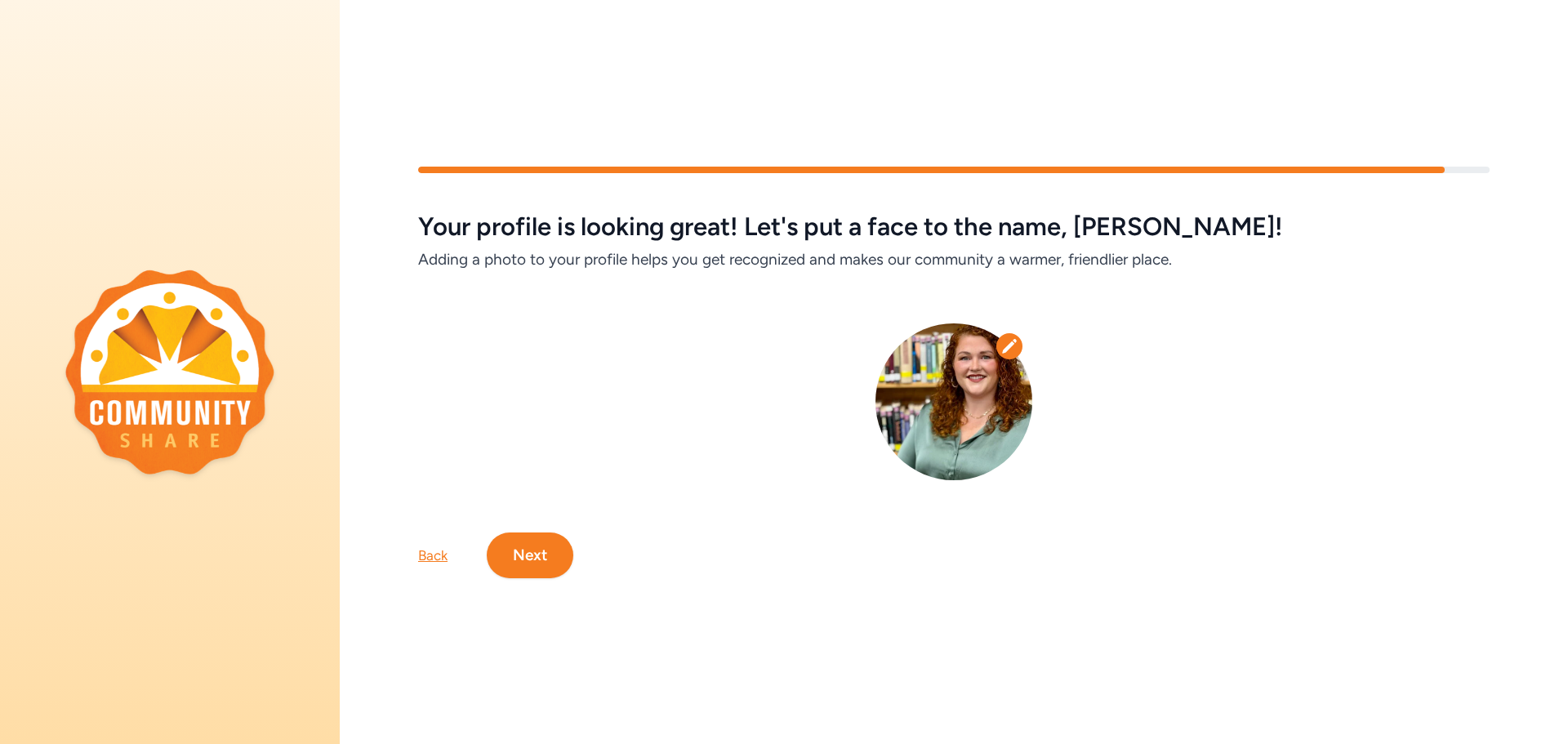
click at [536, 541] on button "Next" at bounding box center [530, 555] width 87 height 46
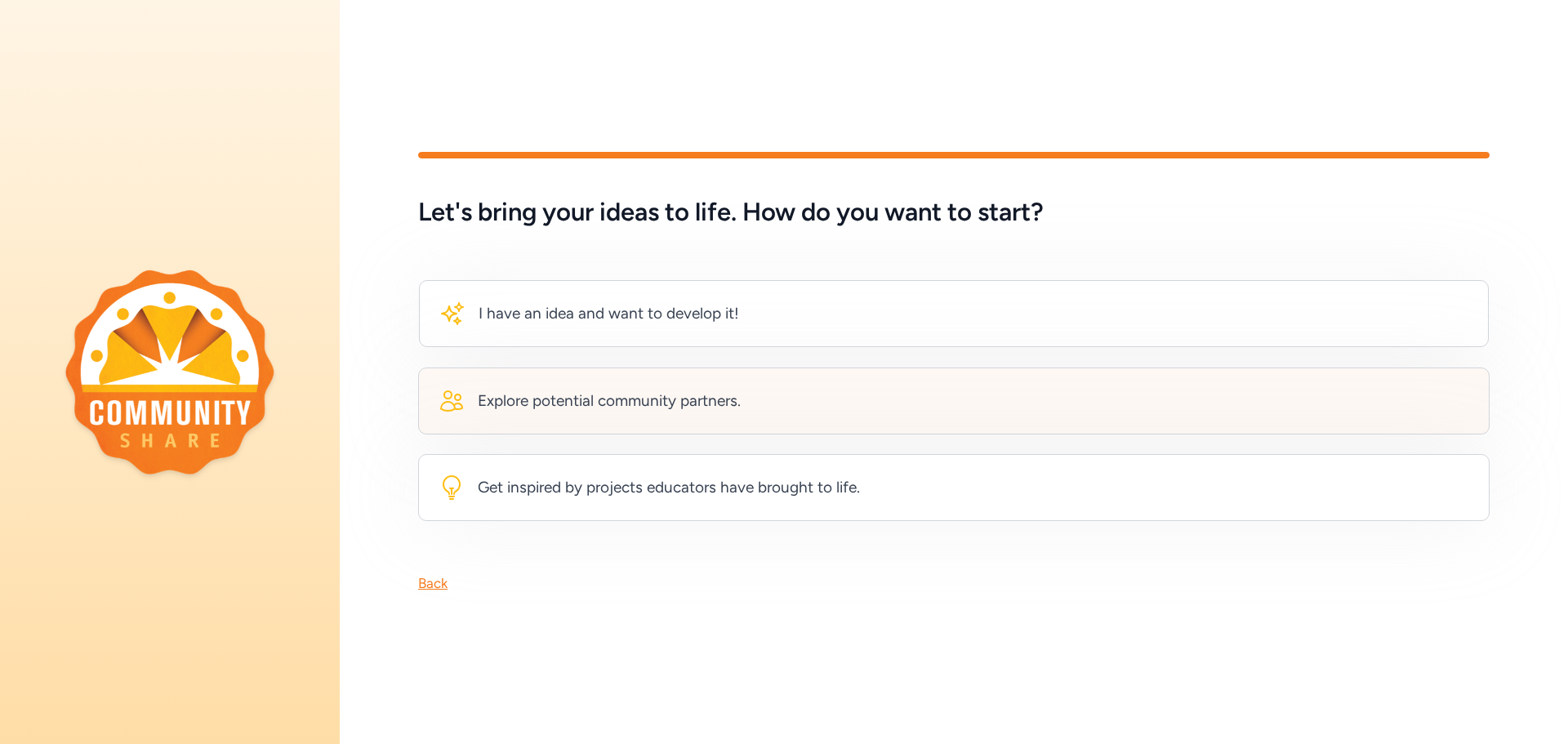
click at [585, 414] on div "Explore potential community partners." at bounding box center [954, 401] width 1071 height 67
